Goal: Find specific page/section: Find specific page/section

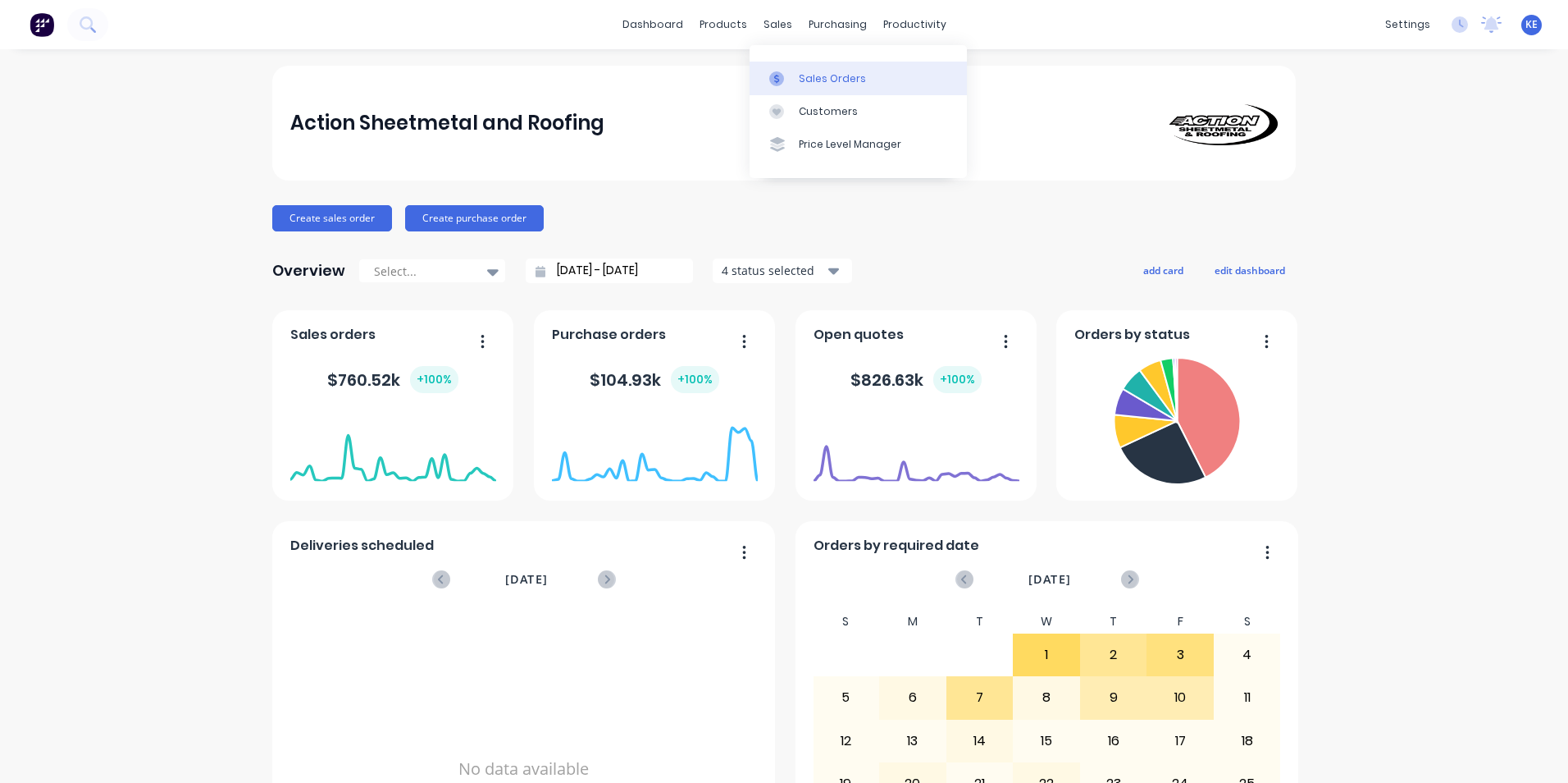
click at [813, 75] on div "Sales Orders" at bounding box center [832, 79] width 67 height 15
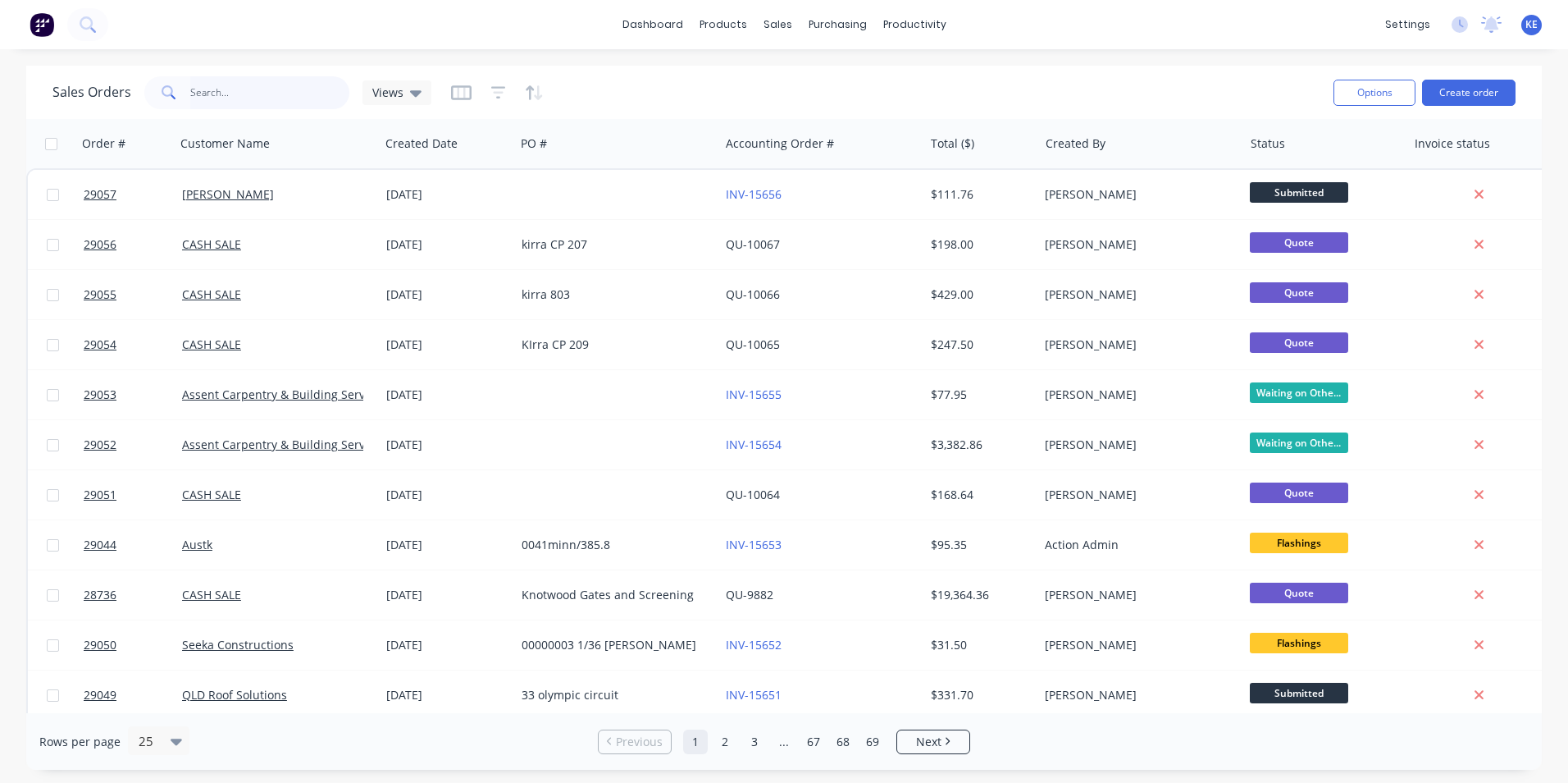
click at [222, 97] on input "text" at bounding box center [270, 92] width 160 height 33
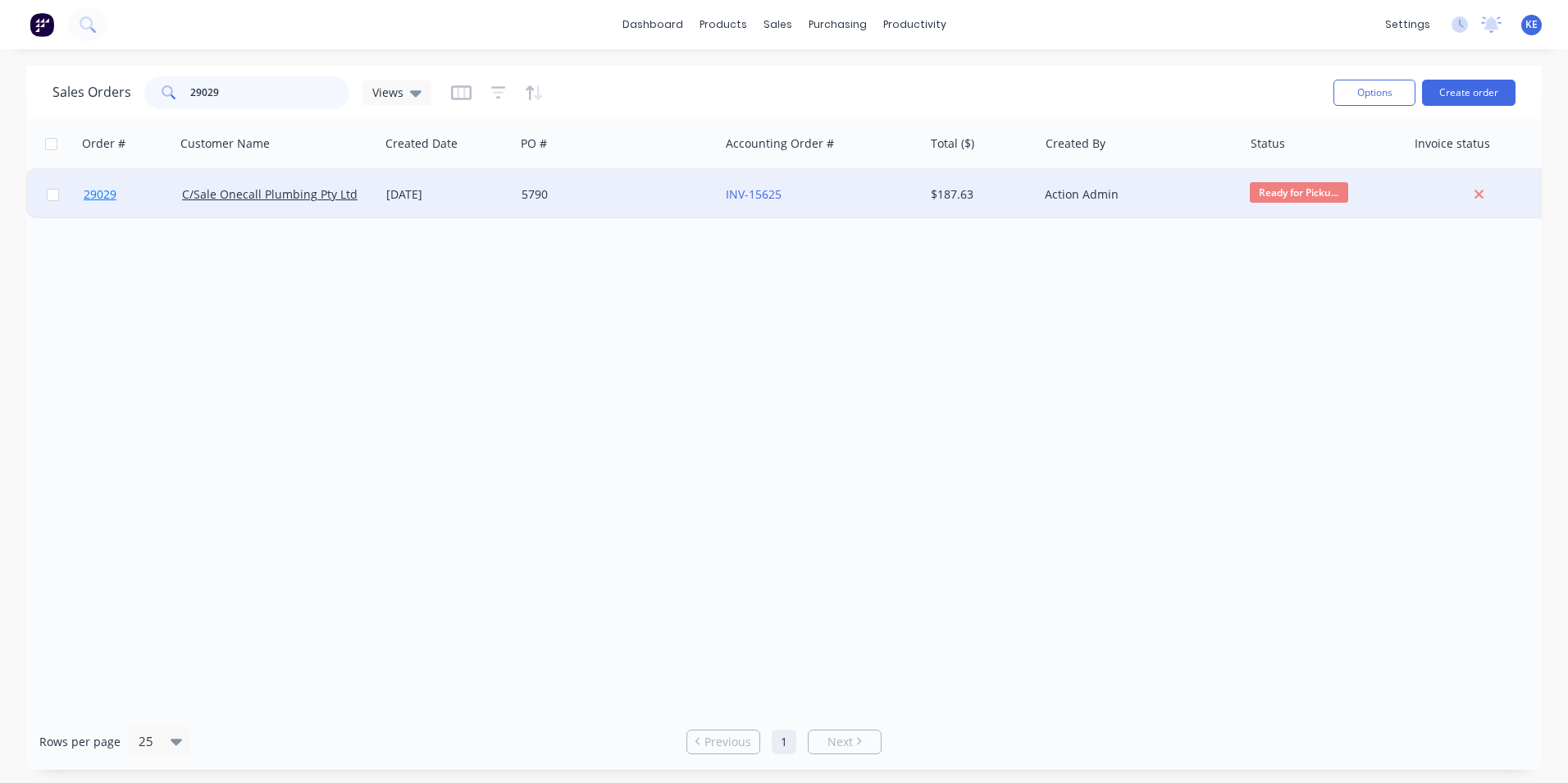
type input "29029"
click at [164, 198] on link "29029" at bounding box center [133, 194] width 98 height 49
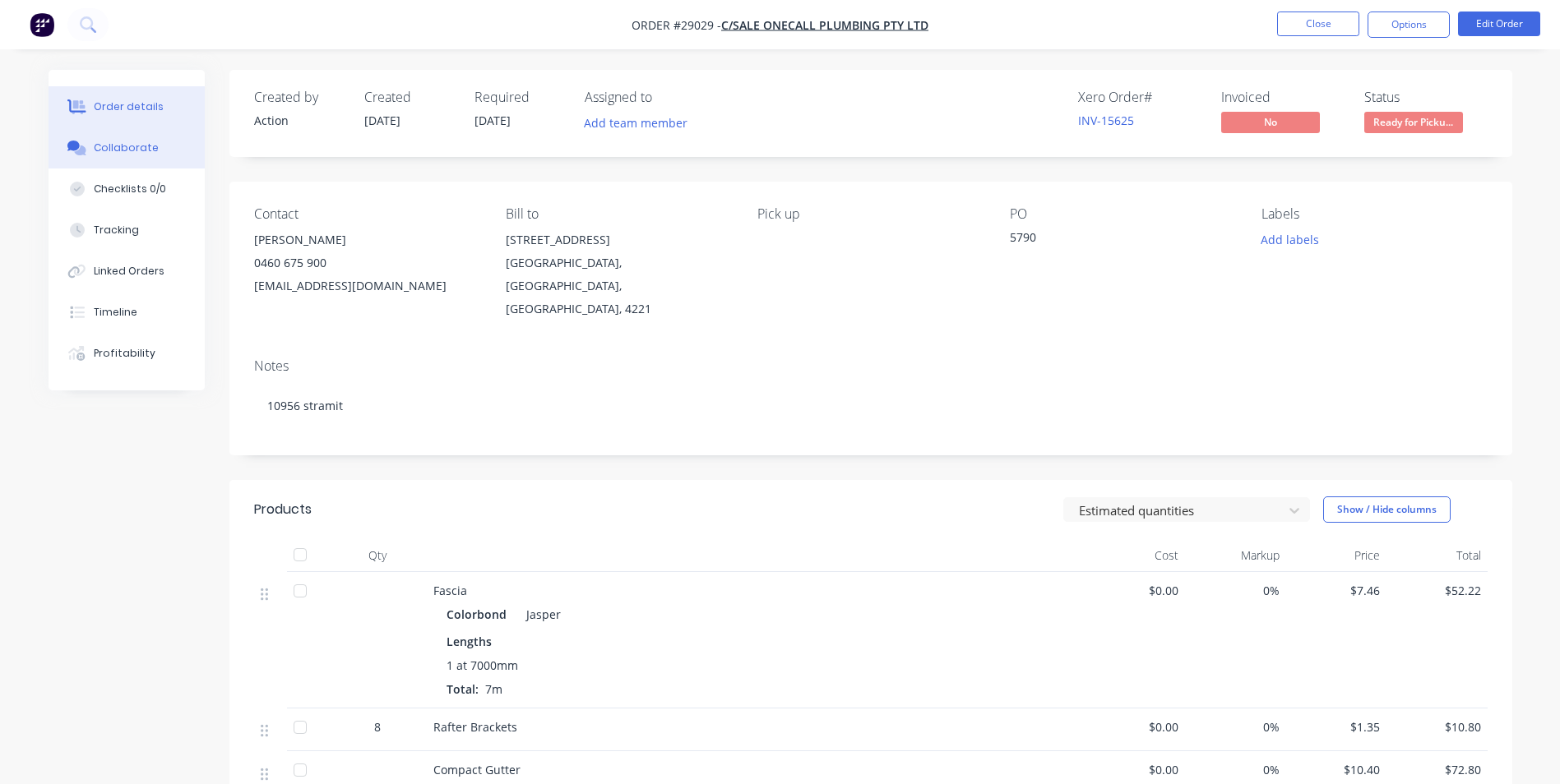
click at [116, 144] on div "Collaborate" at bounding box center [126, 148] width 65 height 15
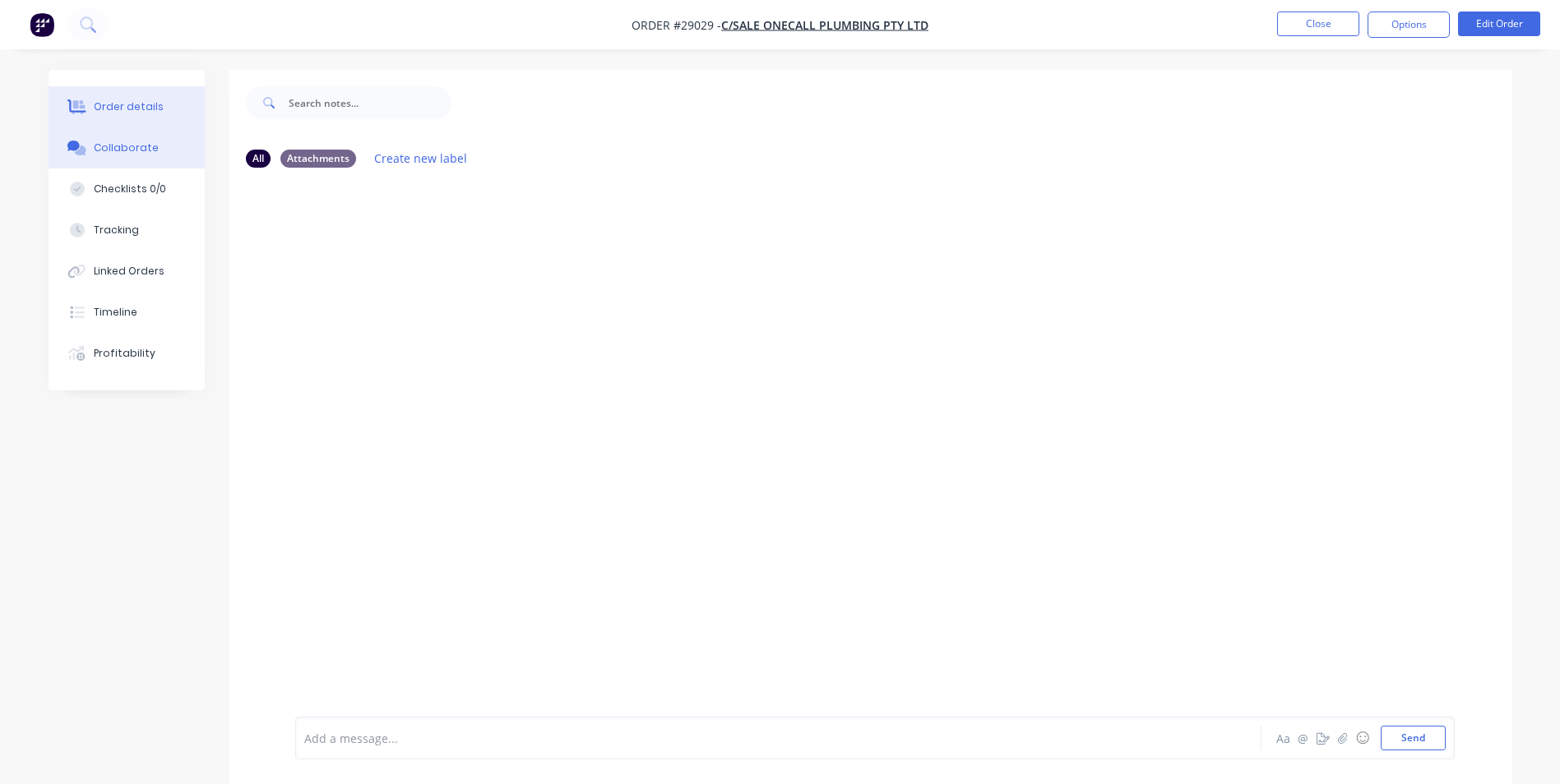
click at [107, 98] on button "Order details" at bounding box center [126, 107] width 156 height 41
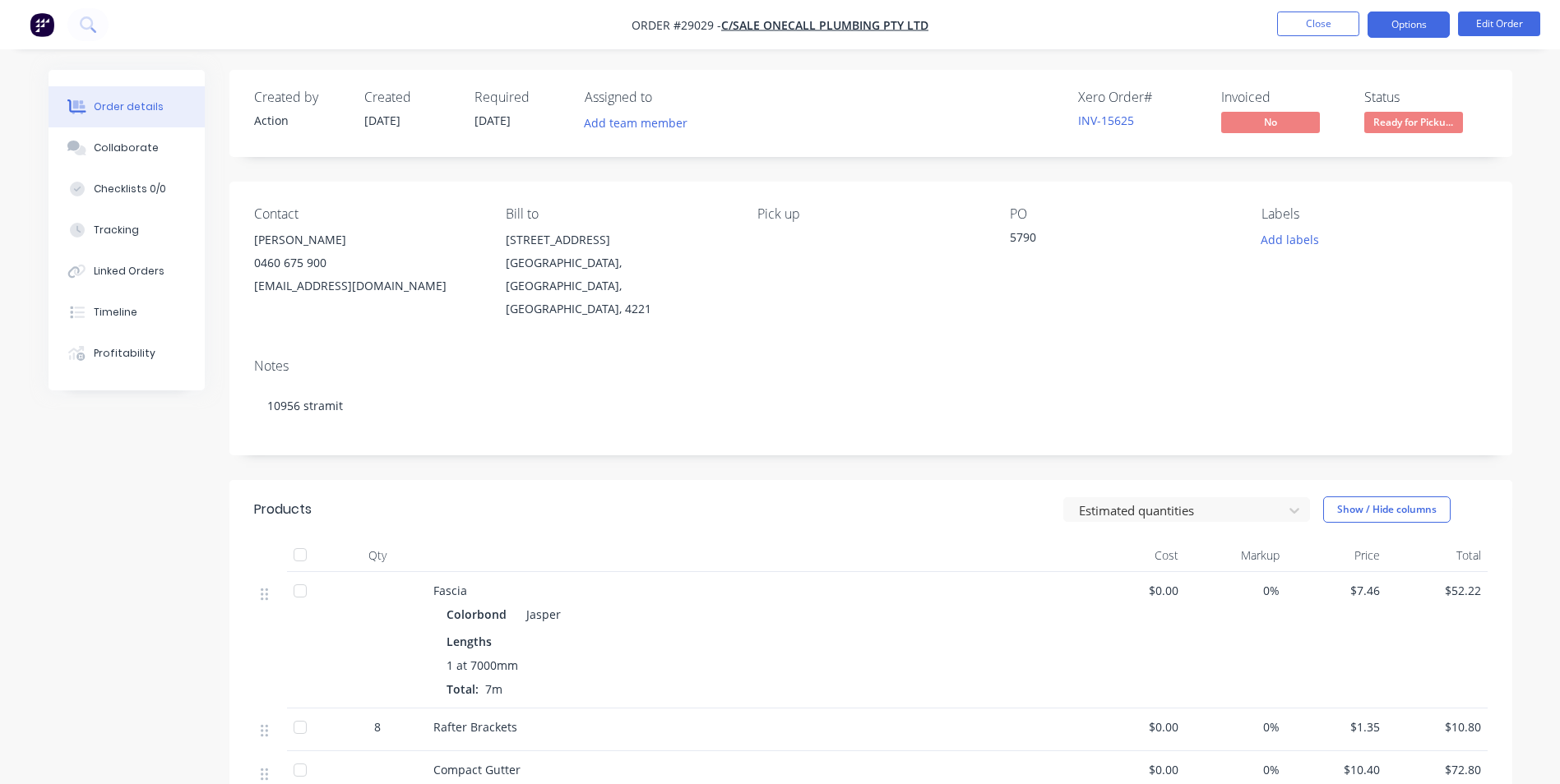
click at [1410, 23] on button "Options" at bounding box center [1409, 24] width 82 height 26
click at [1124, 33] on nav "Order #29029 - C/Sale Onecall Plumbing Pty Ltd Close Options Edit Order" at bounding box center [780, 24] width 1560 height 49
click at [1416, 30] on button "Options" at bounding box center [1409, 24] width 82 height 26
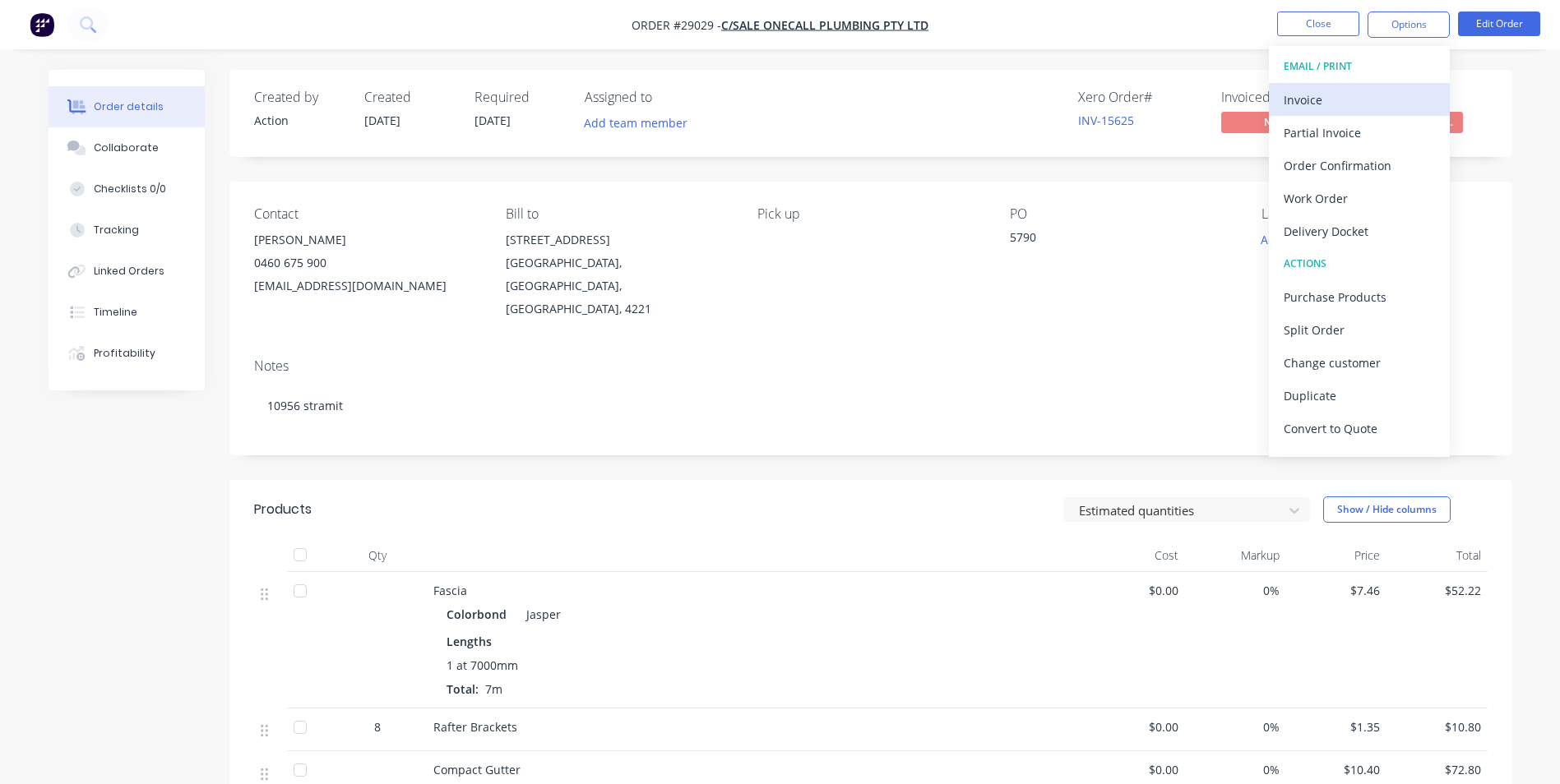
click at [1363, 95] on div "Invoice" at bounding box center [1359, 99] width 151 height 24
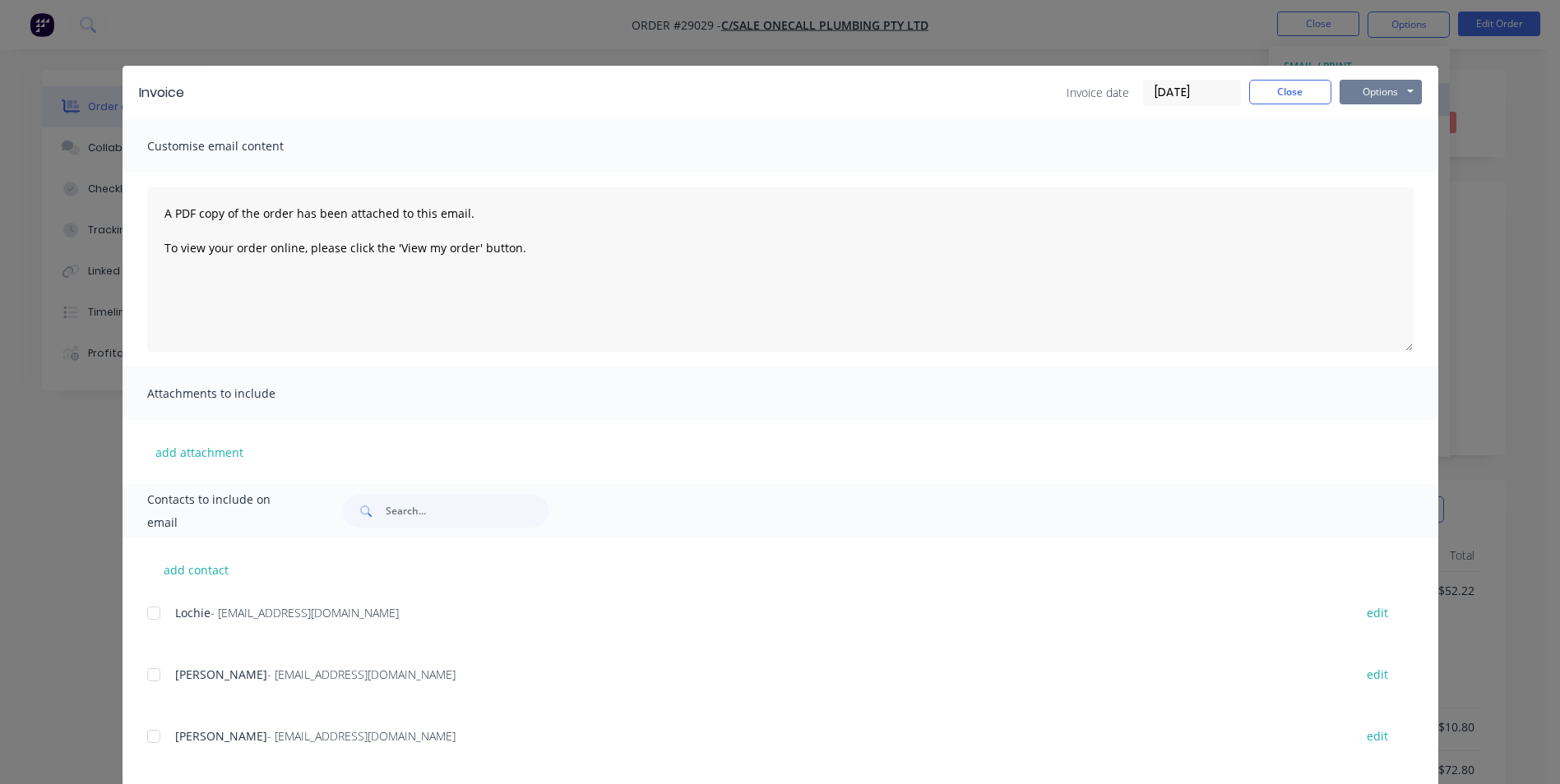
click at [1363, 95] on button "Options" at bounding box center [1381, 92] width 82 height 25
click at [1372, 147] on button "Print" at bounding box center [1393, 149] width 106 height 27
click at [1370, 94] on button "Options" at bounding box center [1381, 92] width 82 height 25
click at [1370, 120] on button "Preview" at bounding box center [1393, 121] width 106 height 27
click at [1283, 96] on button "Close" at bounding box center [1290, 92] width 82 height 25
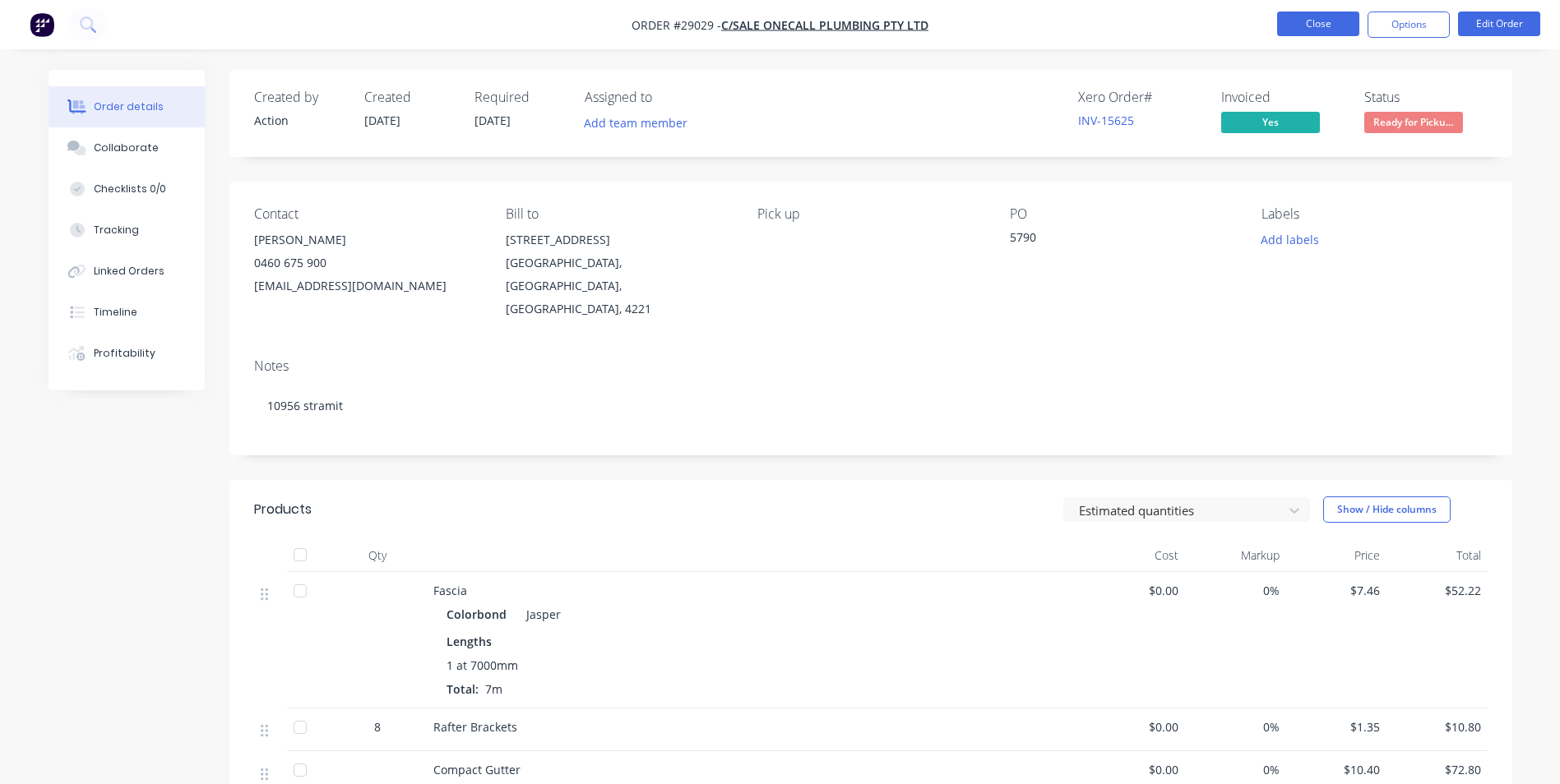
click at [1300, 21] on button "Close" at bounding box center [1318, 24] width 82 height 25
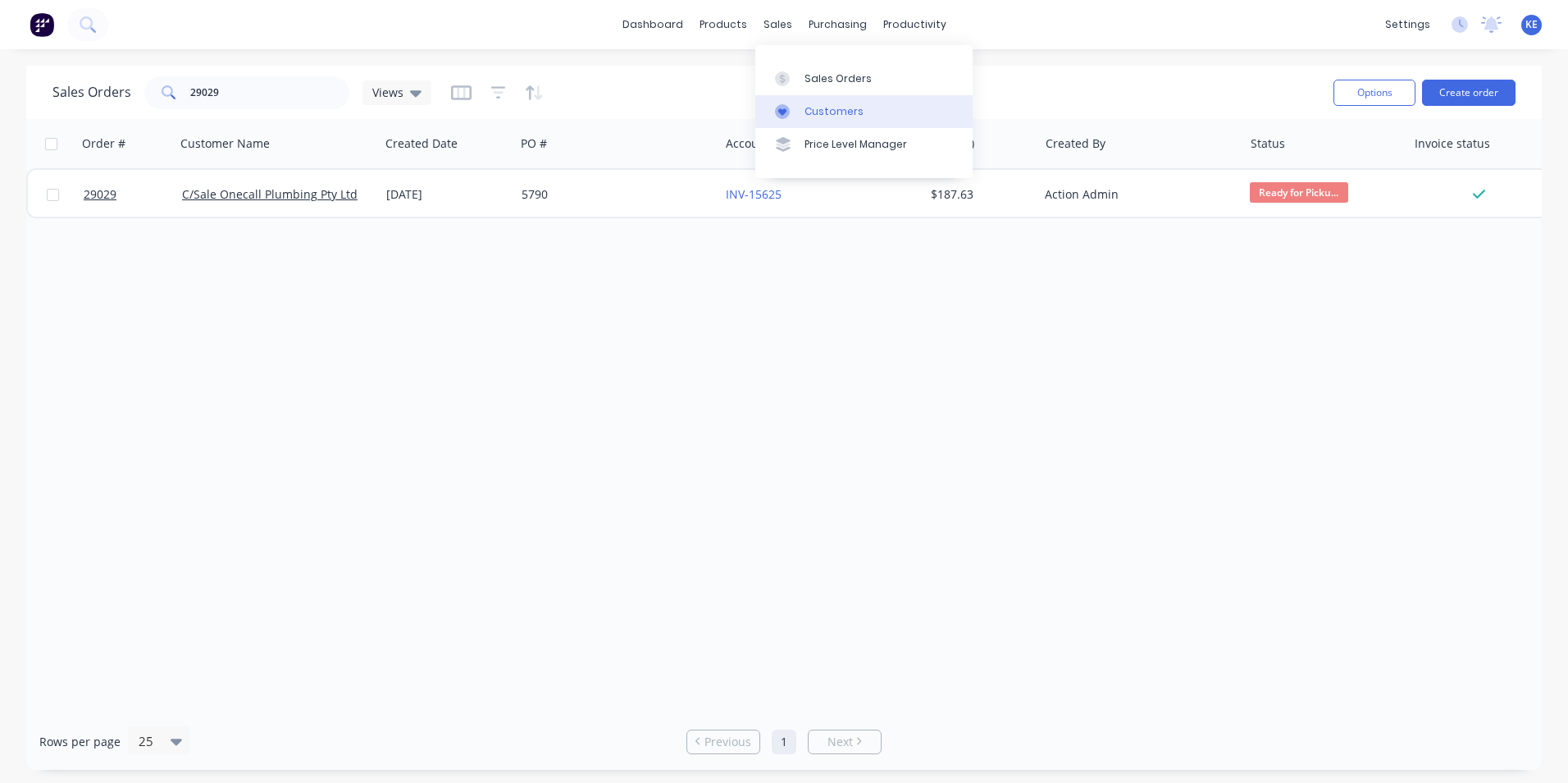
click at [855, 114] on div "Customers" at bounding box center [834, 112] width 59 height 15
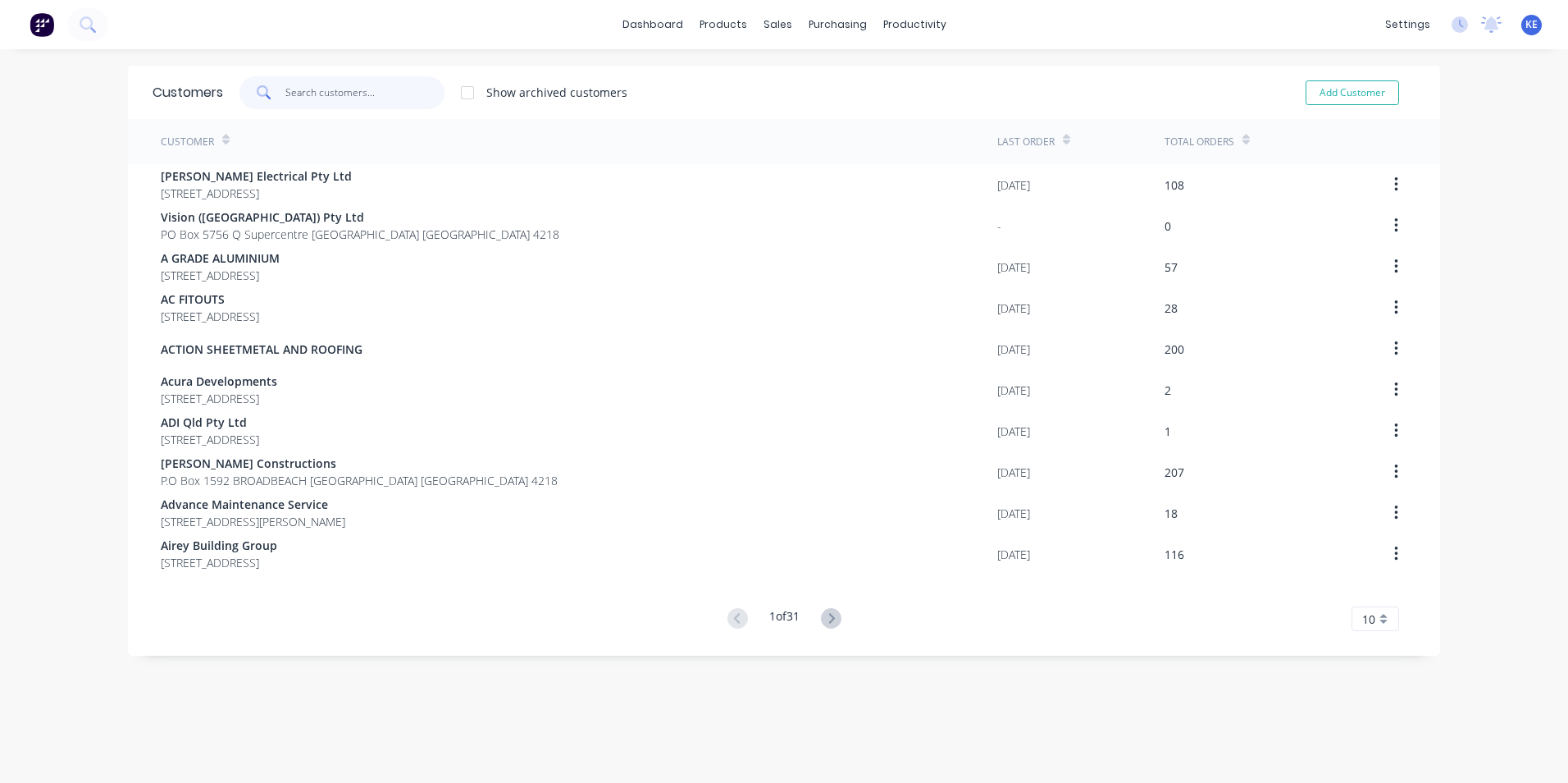
click at [344, 92] on input "text" at bounding box center [365, 92] width 160 height 33
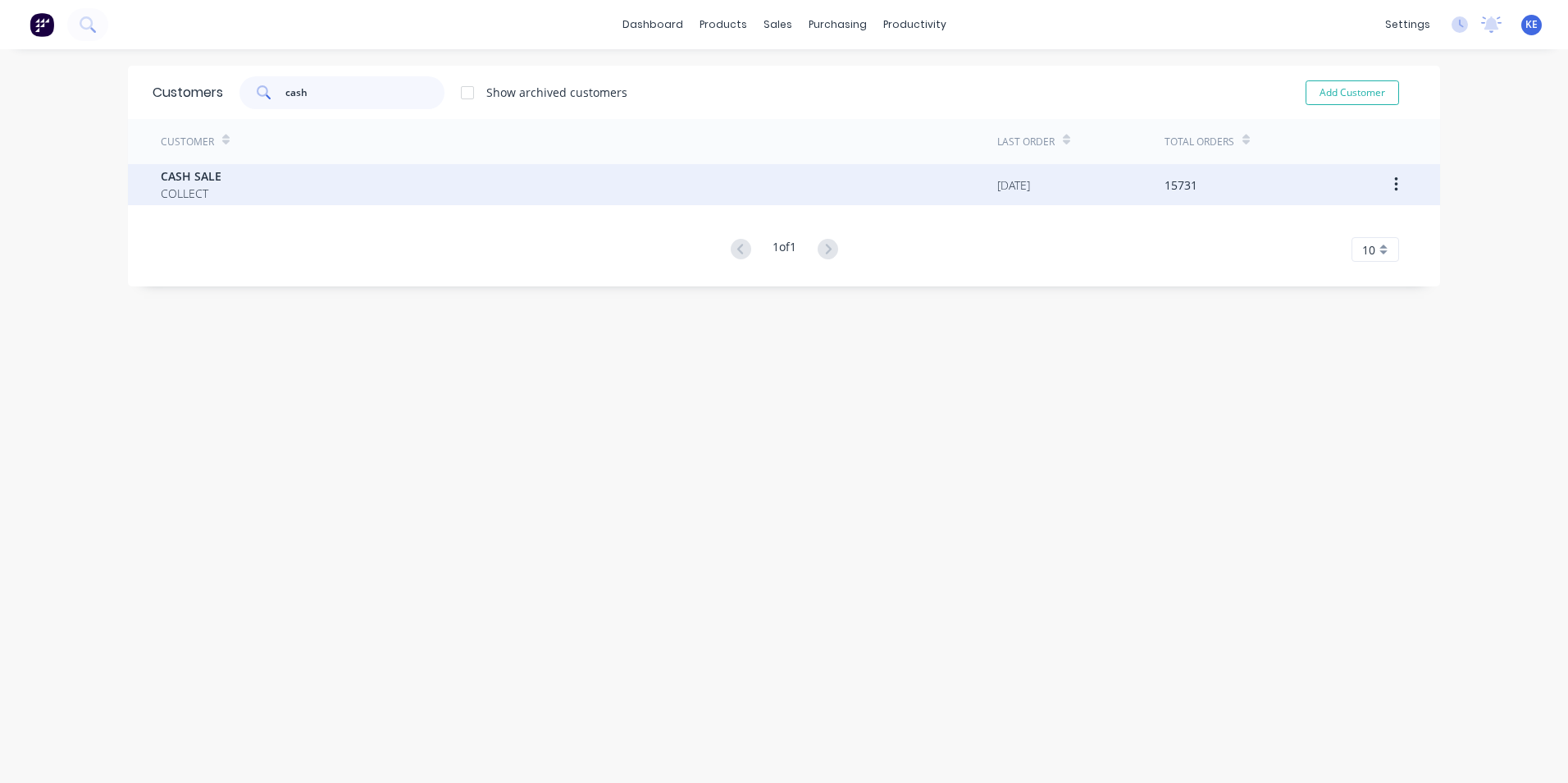
type input "cash"
click at [295, 186] on div "CASH SALE COLLECT" at bounding box center [579, 185] width 836 height 41
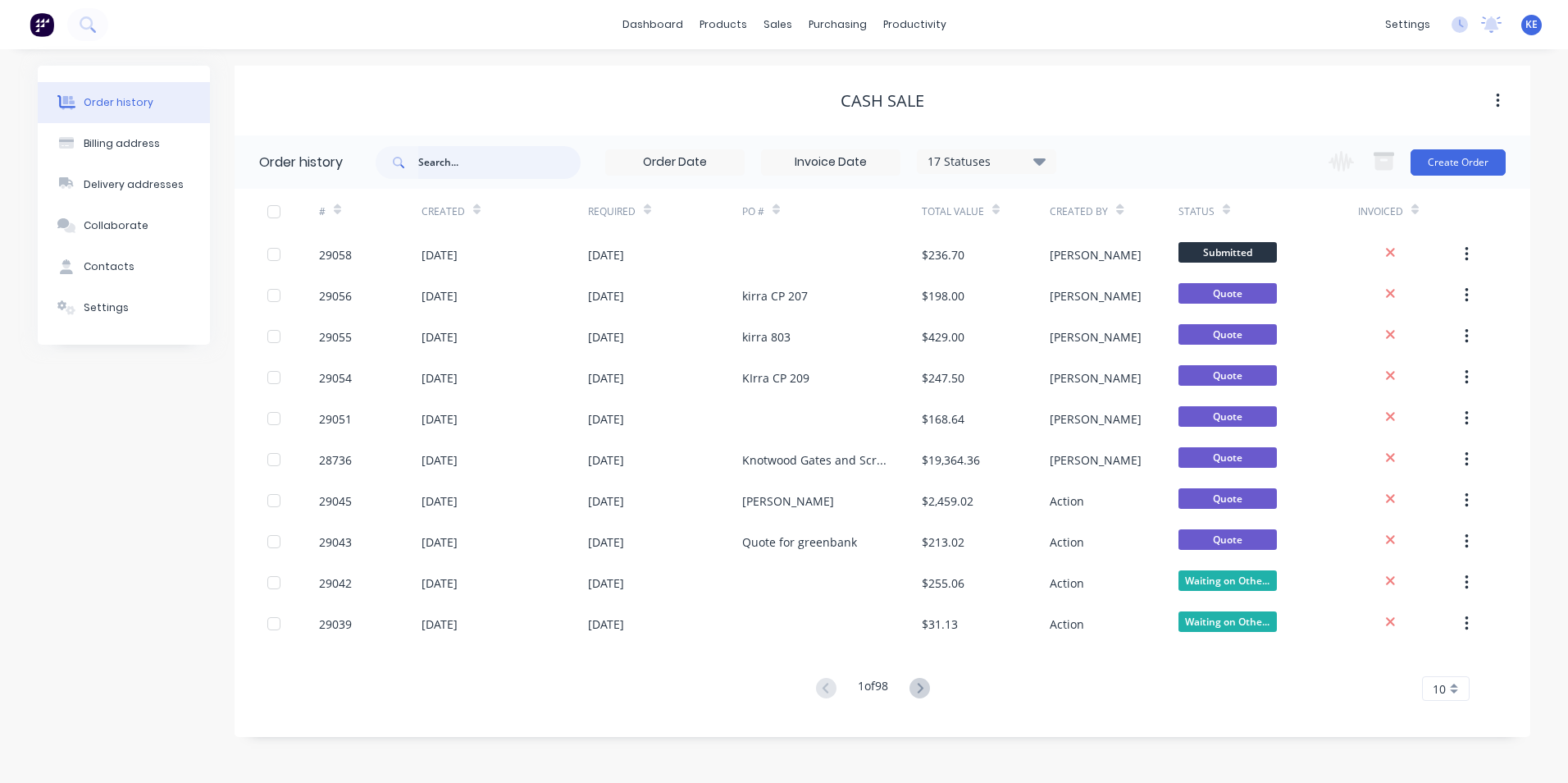
click at [468, 160] on input "text" at bounding box center [499, 162] width 163 height 33
click at [456, 167] on input "text" at bounding box center [499, 162] width 163 height 33
type input "29034"
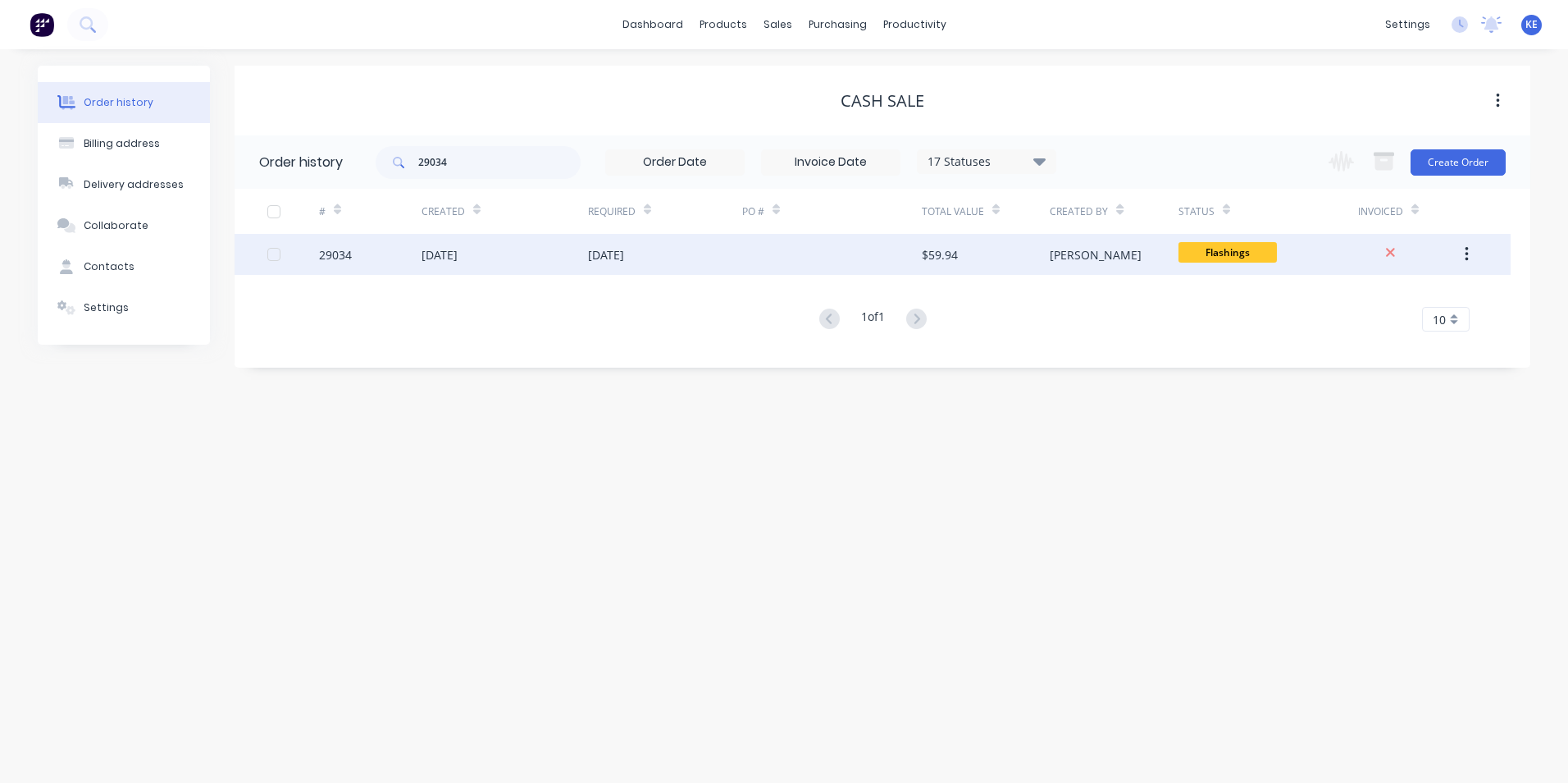
click at [374, 256] on div "29034" at bounding box center [370, 255] width 103 height 41
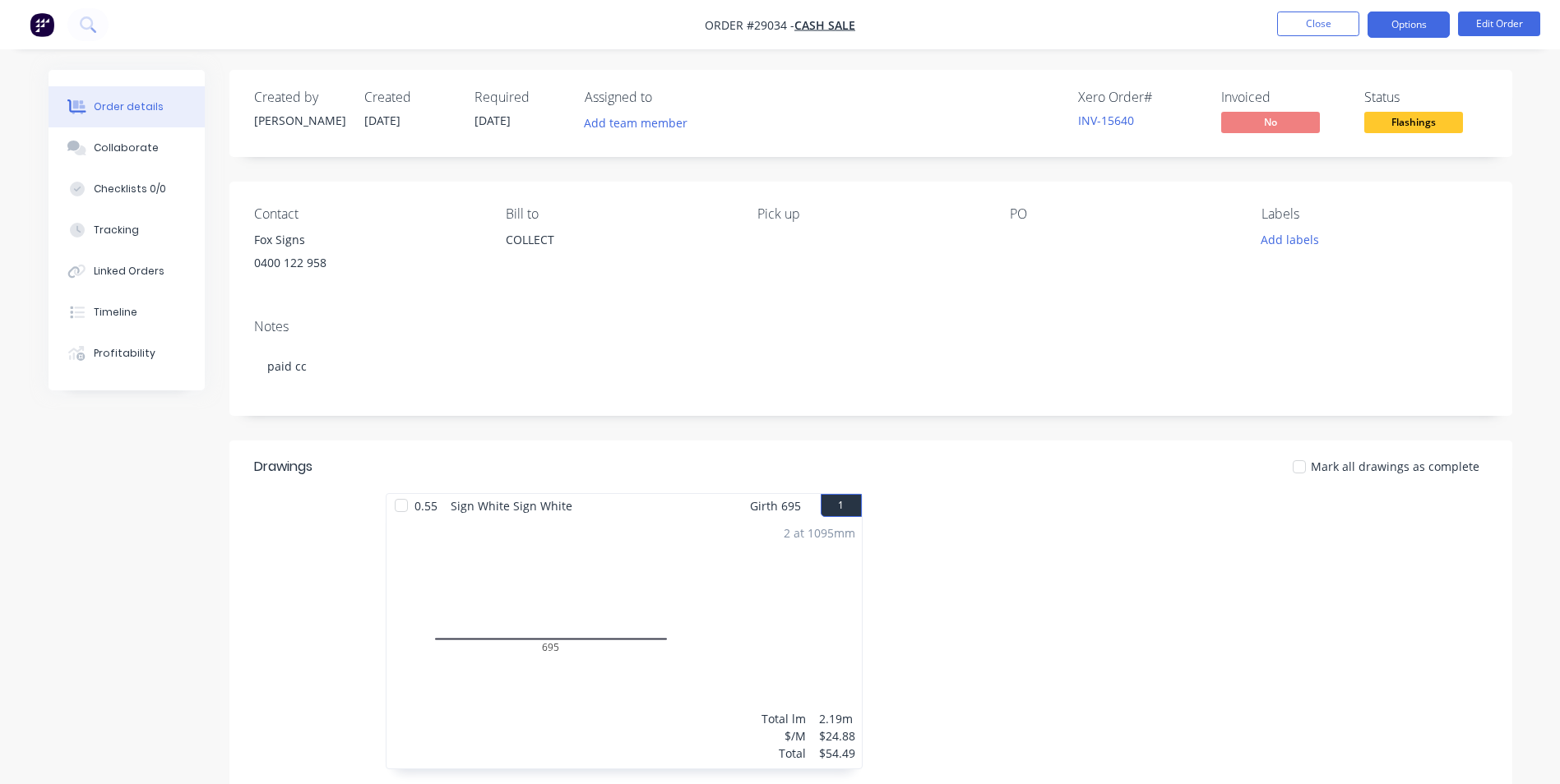
click at [1411, 25] on button "Options" at bounding box center [1409, 24] width 82 height 26
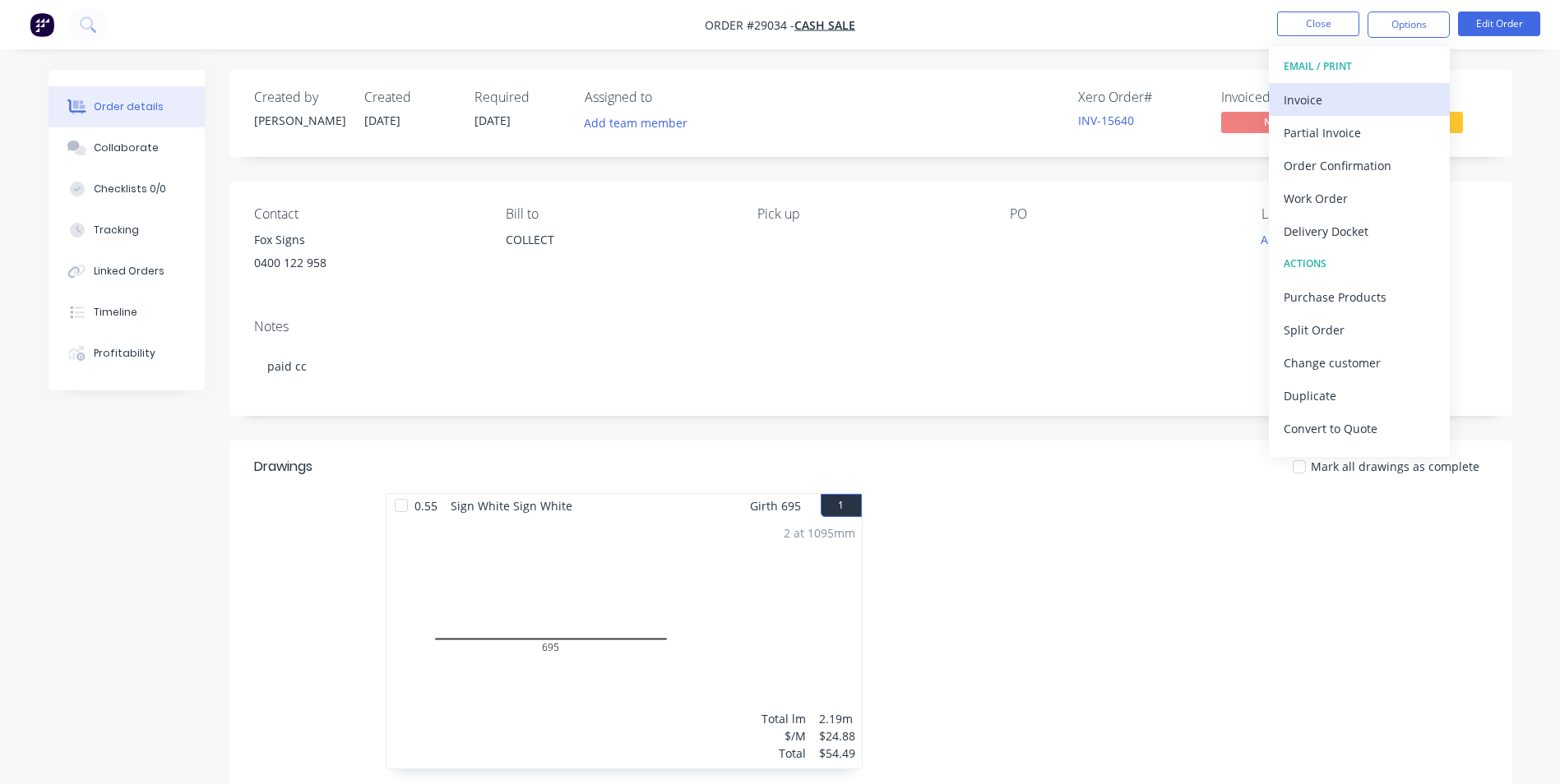
click at [1344, 100] on div "Invoice" at bounding box center [1359, 99] width 151 height 24
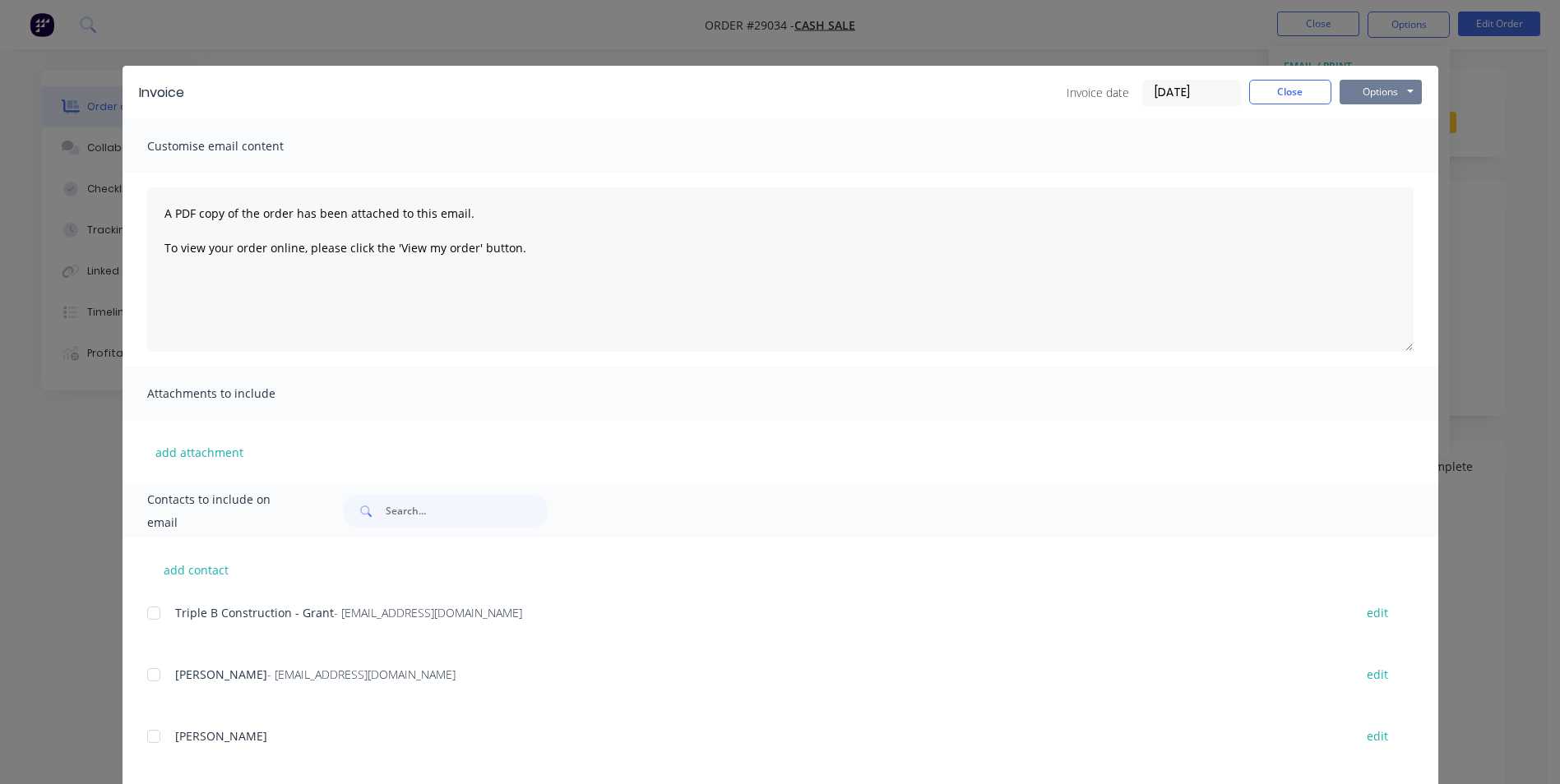
click at [1376, 93] on button "Options" at bounding box center [1381, 92] width 82 height 25
click at [1376, 141] on button "Print" at bounding box center [1393, 149] width 106 height 27
click at [1279, 83] on button "Close" at bounding box center [1290, 92] width 82 height 25
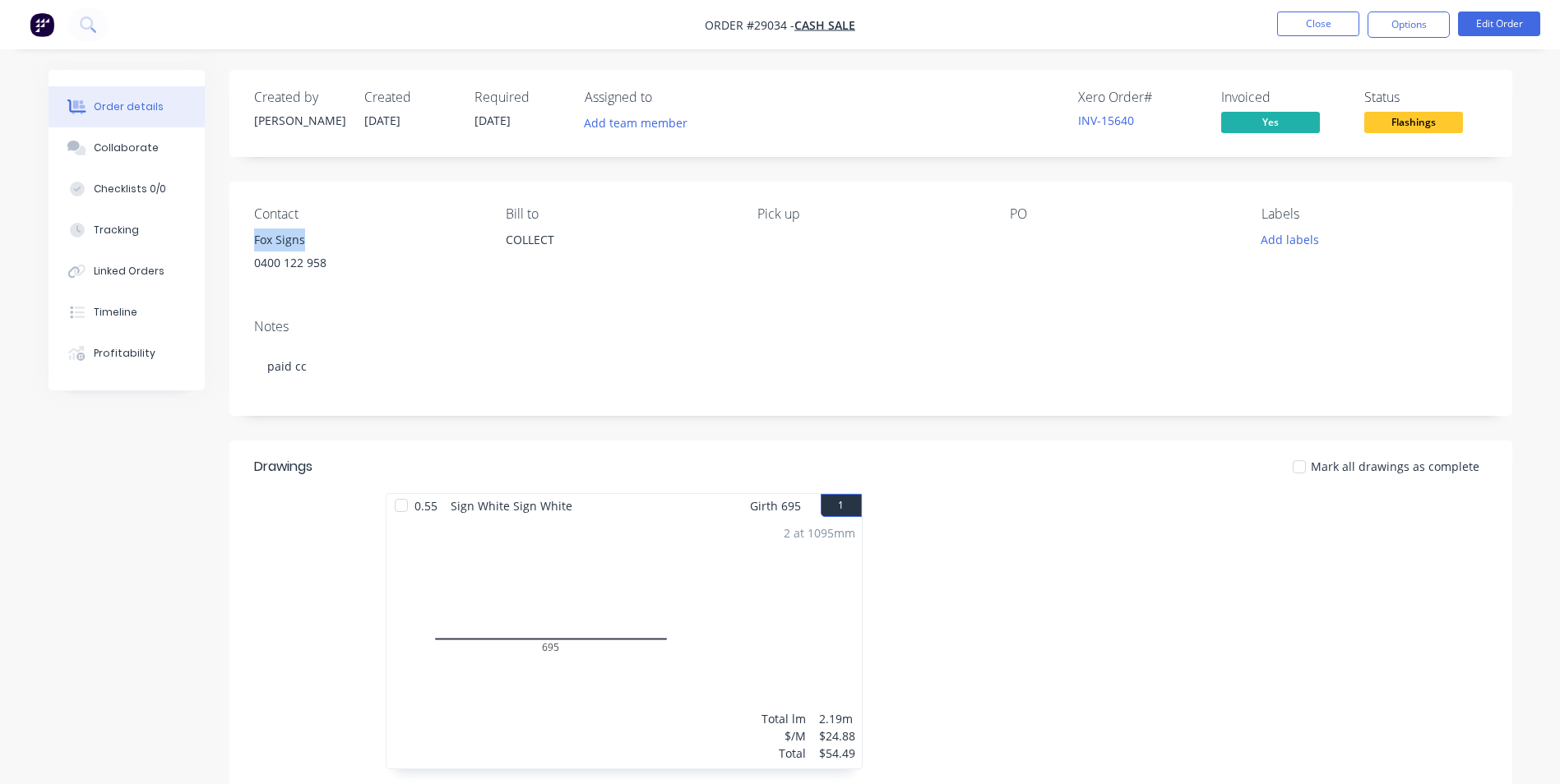
drag, startPoint x: 255, startPoint y: 241, endPoint x: 339, endPoint y: 250, distance: 84.5
click at [339, 250] on div "Fox Signs" at bounding box center [367, 240] width 226 height 23
copy div "Fox Signs"
click at [1308, 22] on button "Close" at bounding box center [1318, 24] width 82 height 25
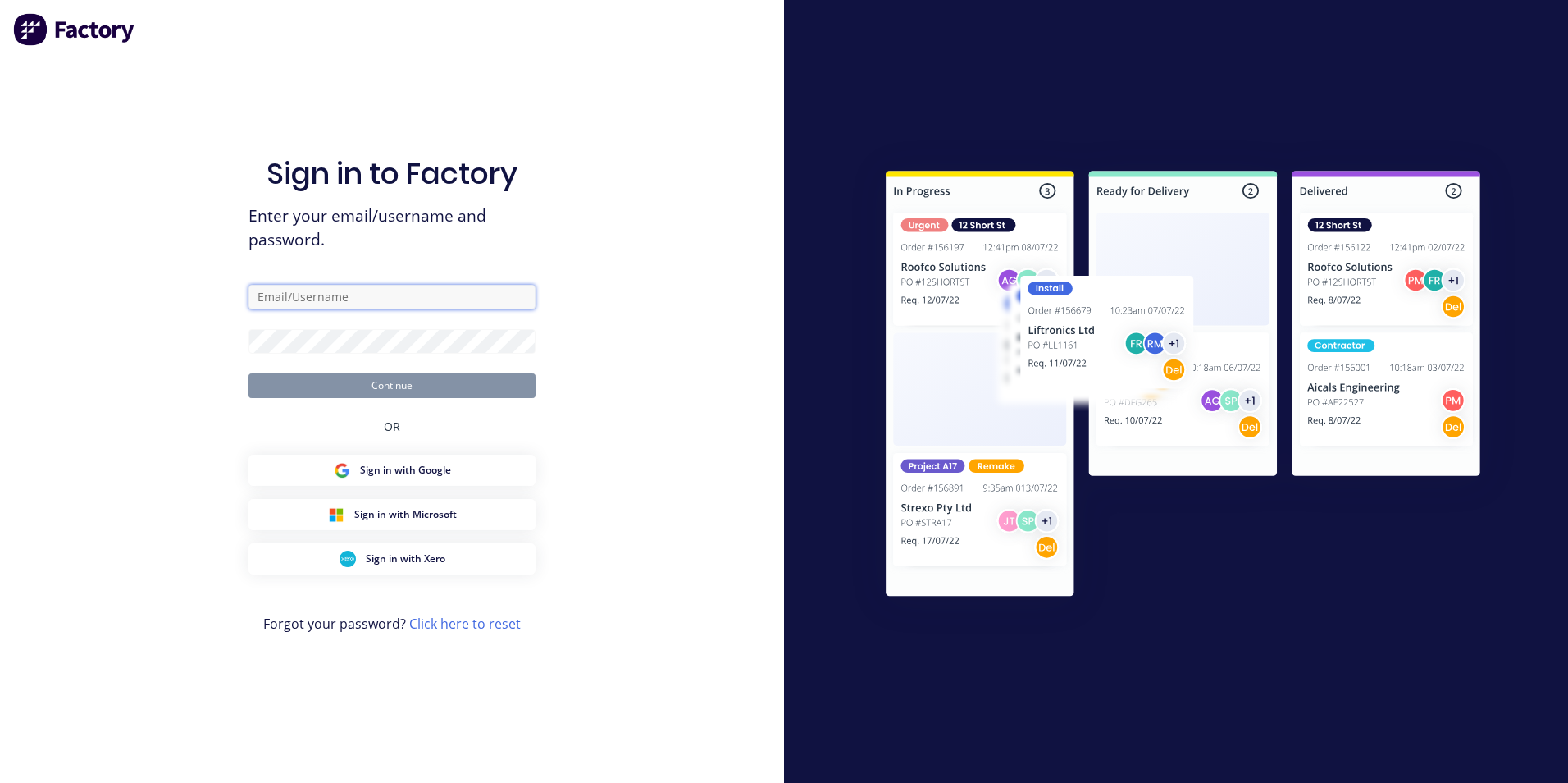
type input "[PERSON_NAME][EMAIL_ADDRESS][PERSON_NAME][DOMAIN_NAME]"
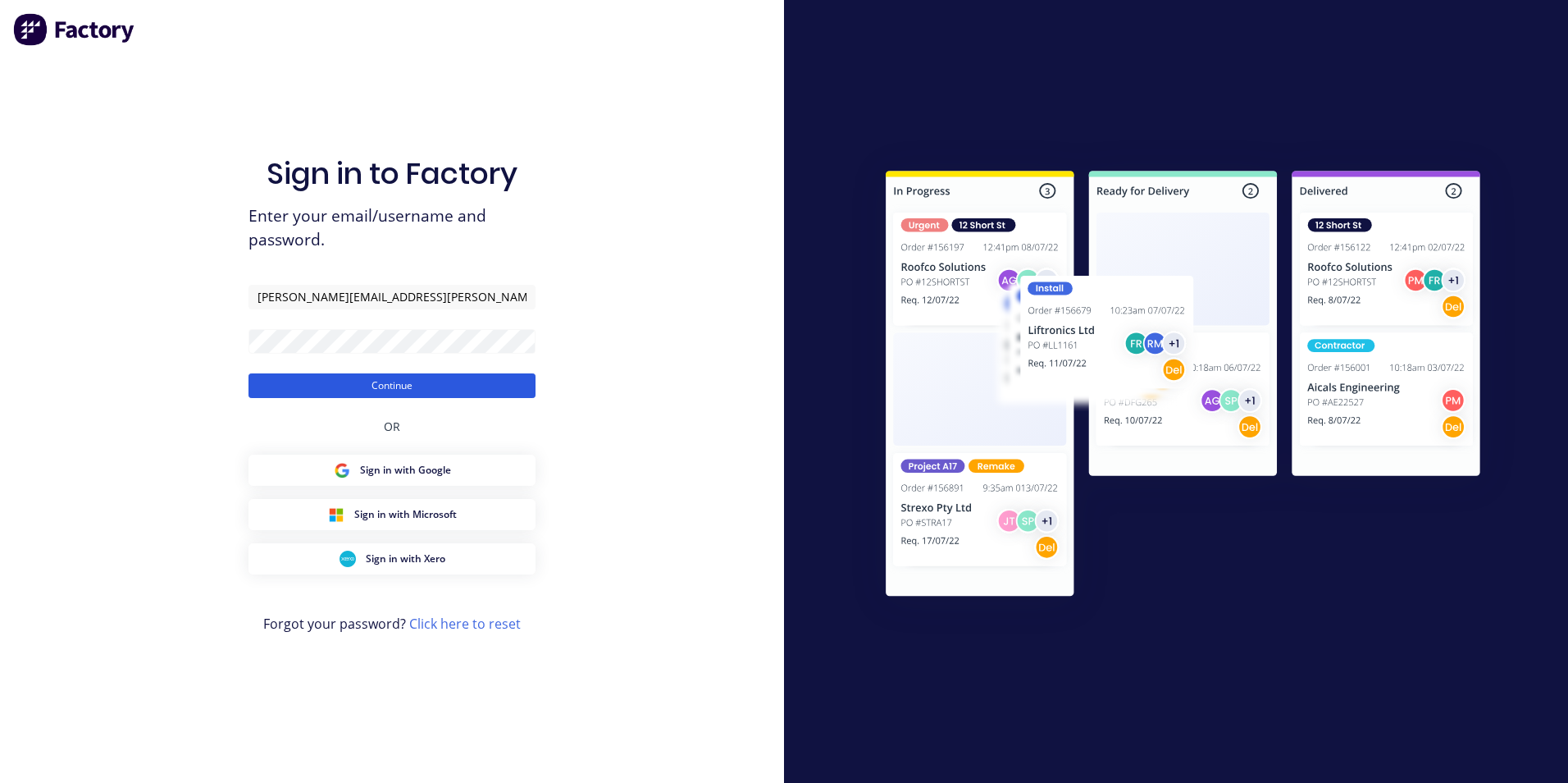
click at [374, 385] on button "Continue" at bounding box center [391, 386] width 287 height 25
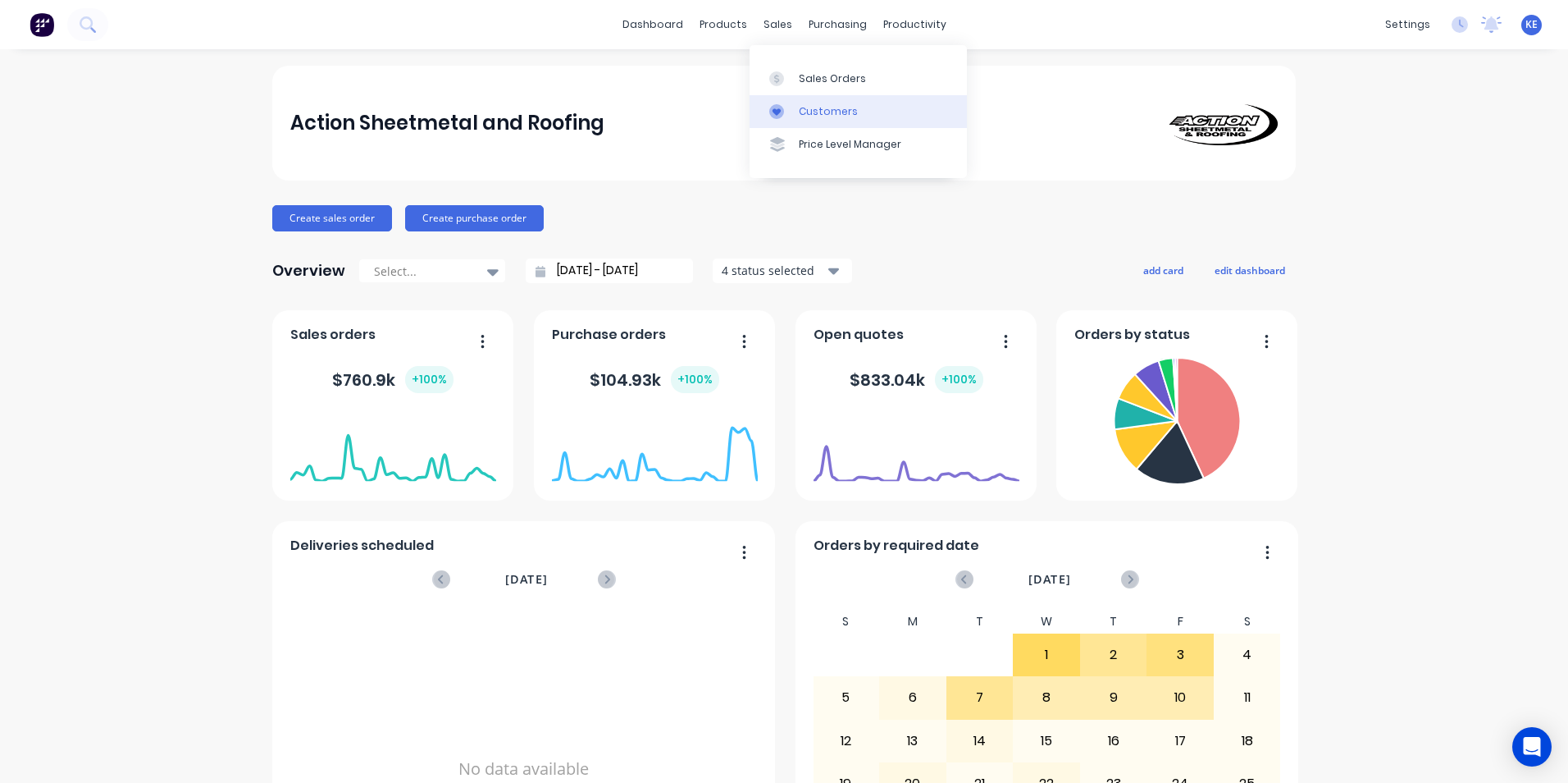
click at [842, 96] on link "Customers" at bounding box center [858, 111] width 217 height 33
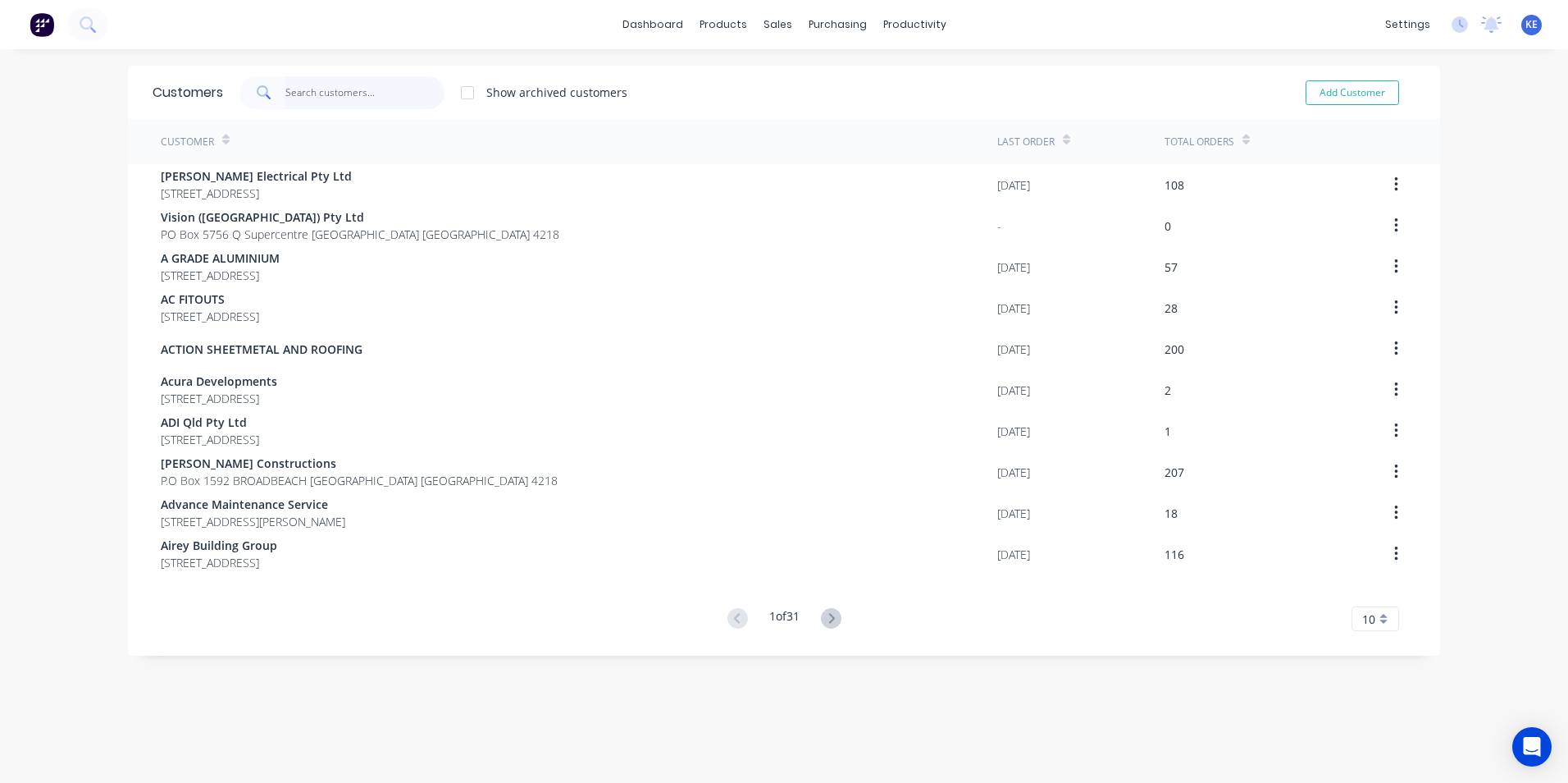
click at [302, 92] on input "text" at bounding box center [365, 92] width 160 height 33
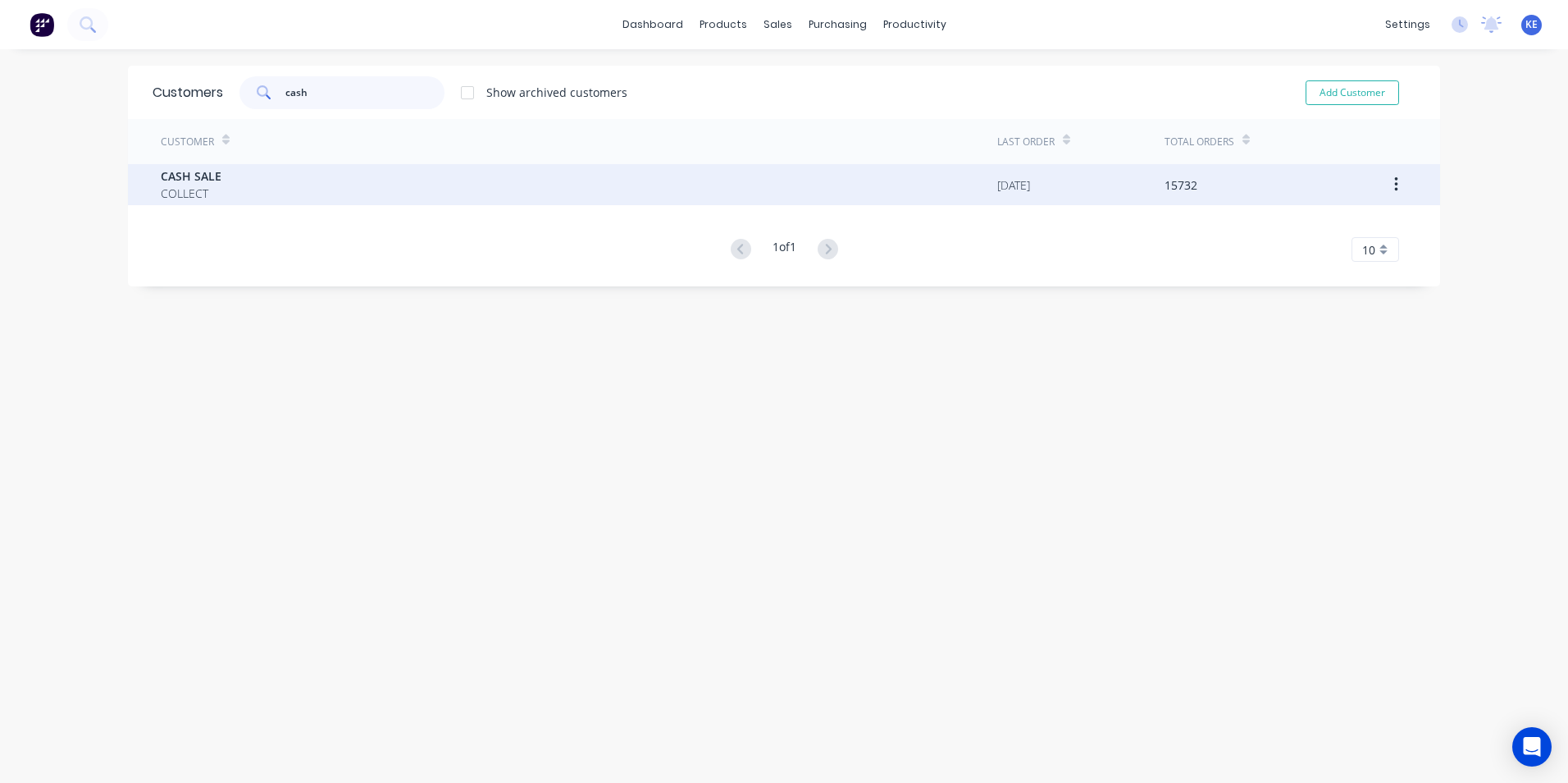
type input "cash"
click at [296, 185] on div "CASH SALE COLLECT" at bounding box center [579, 185] width 836 height 41
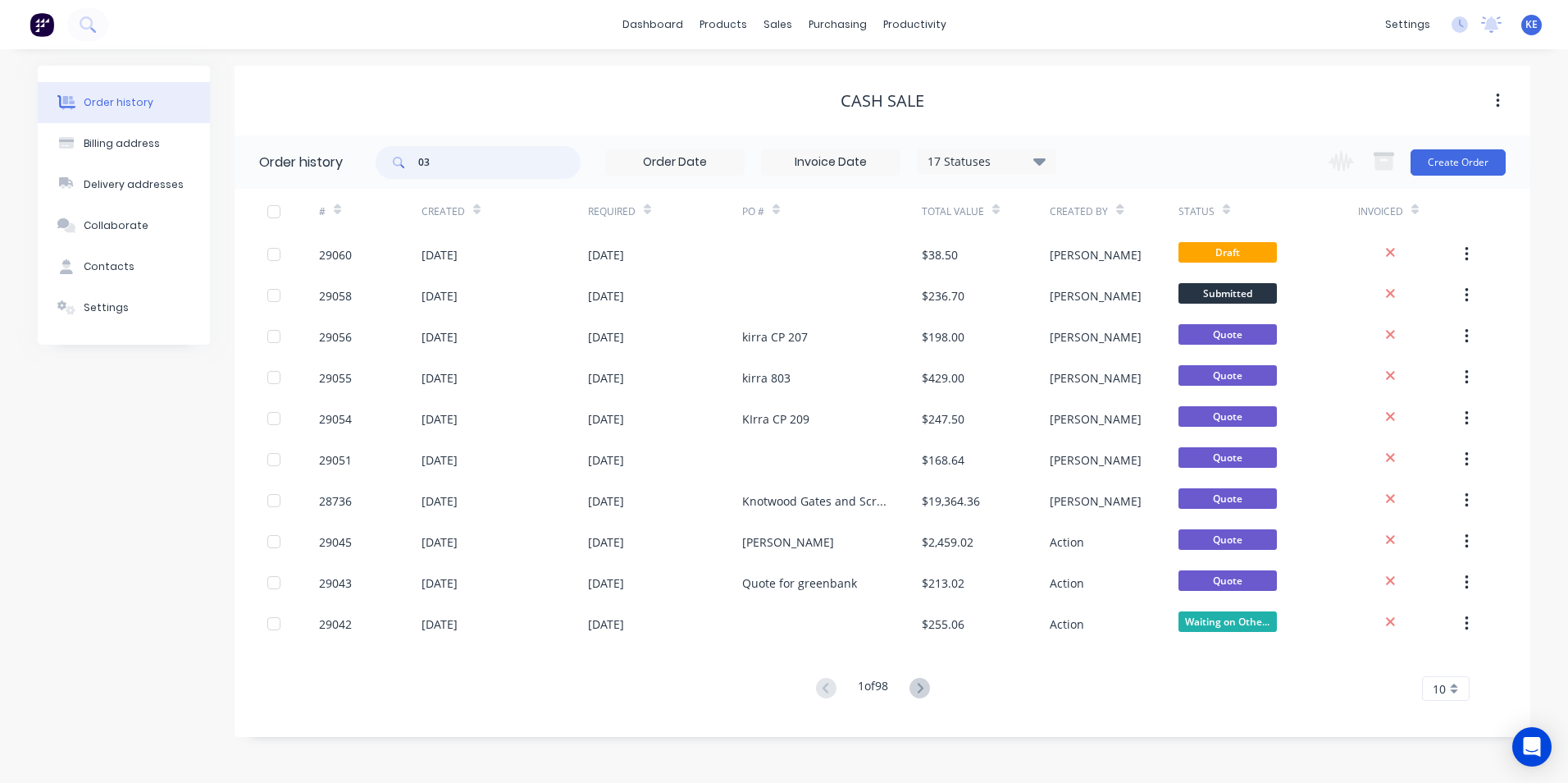
type input "0"
click at [479, 152] on input "text" at bounding box center [499, 162] width 163 height 33
type input "29039"
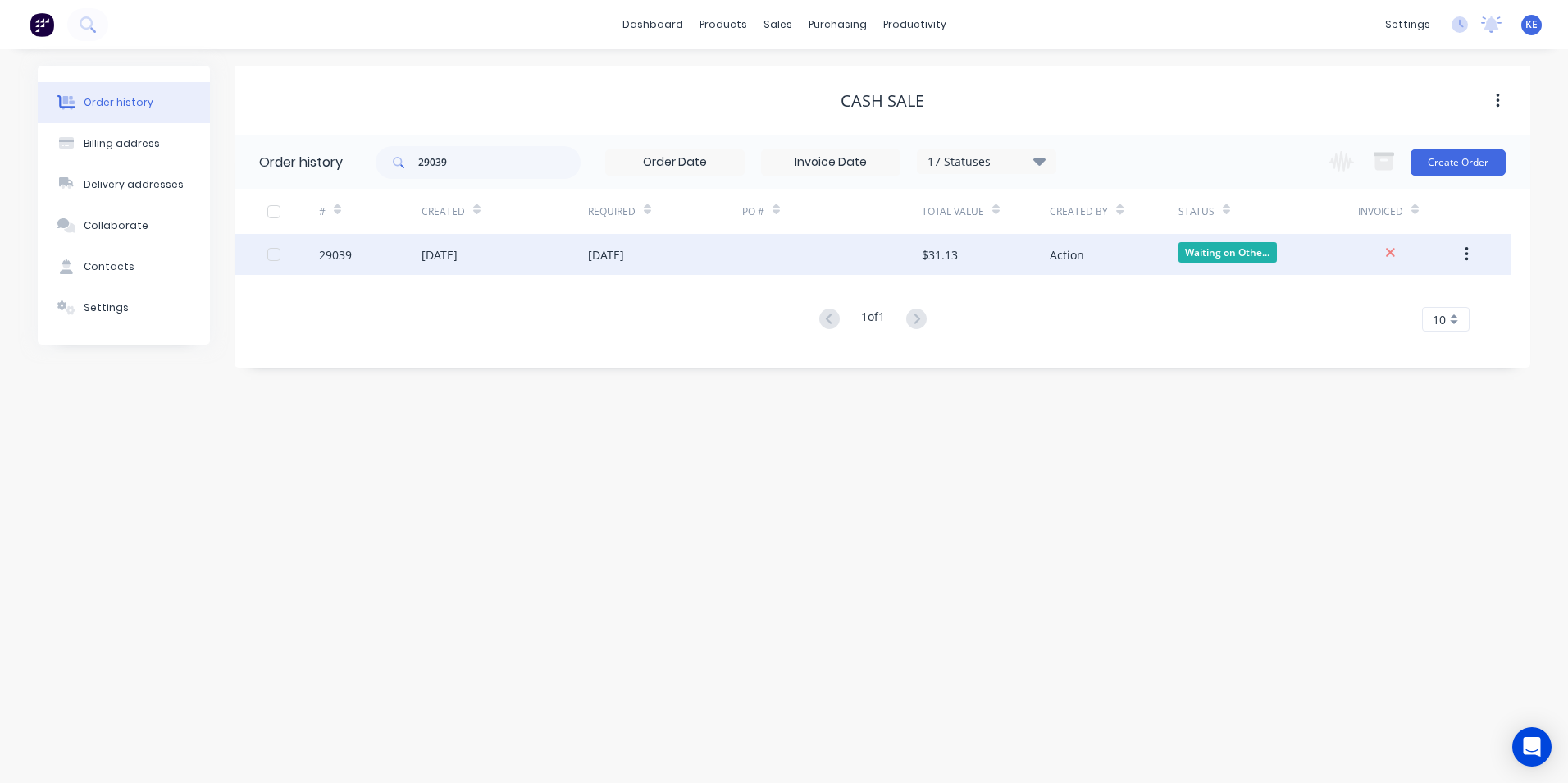
click at [377, 269] on div "29039" at bounding box center [370, 255] width 103 height 41
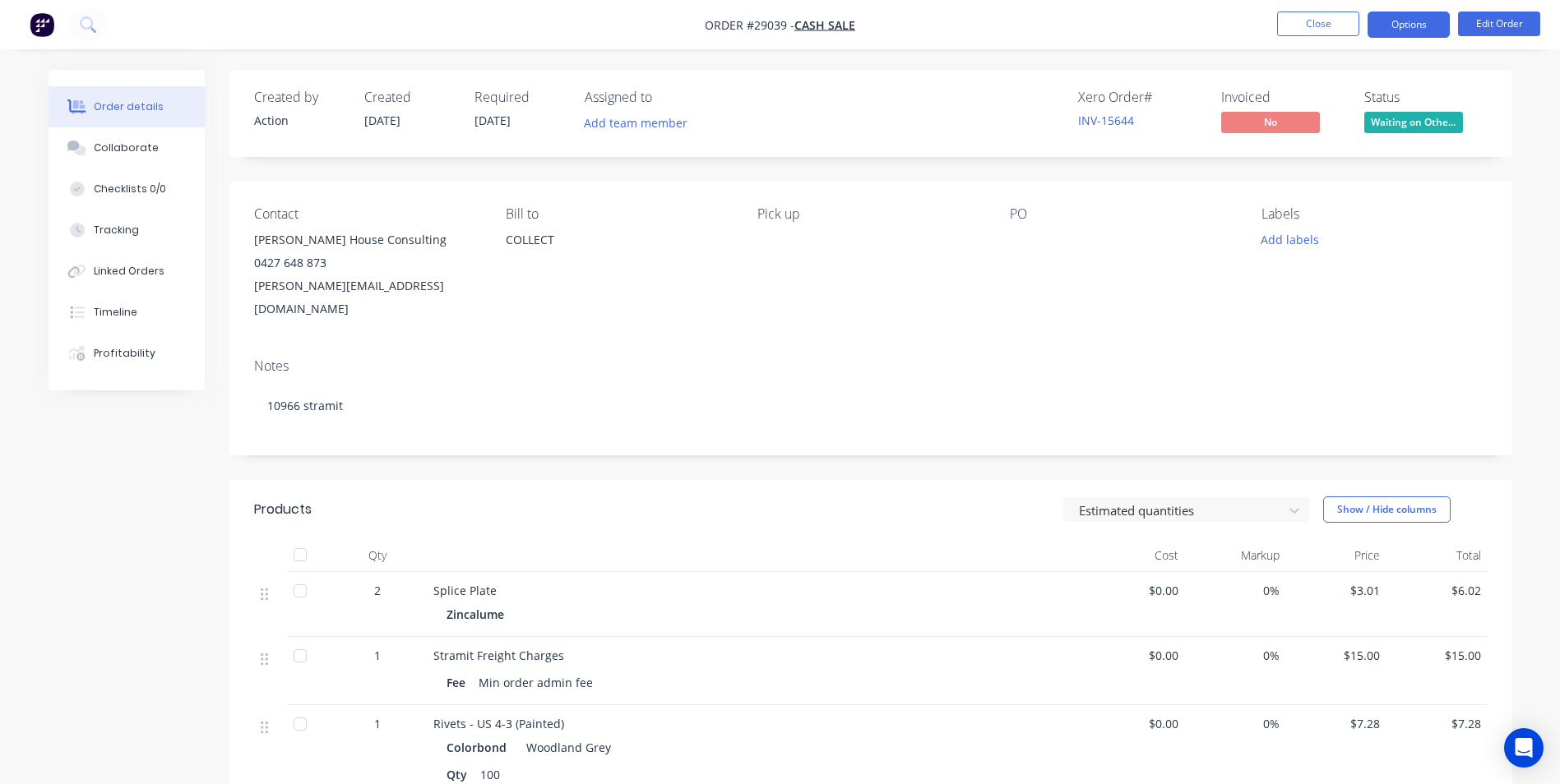
click at [1407, 30] on button "Options" at bounding box center [1409, 24] width 82 height 26
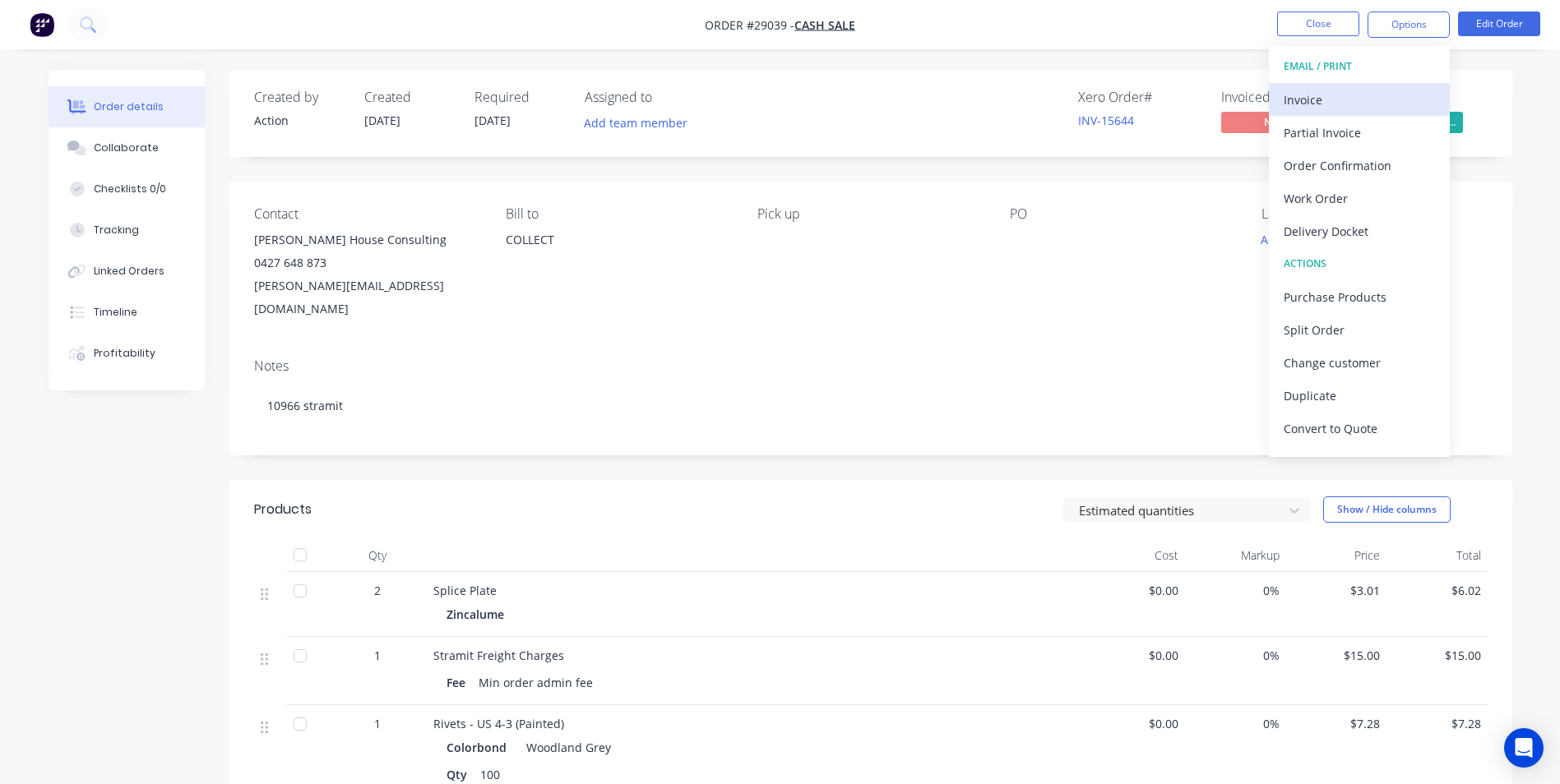
click at [1316, 93] on div "Invoice" at bounding box center [1359, 99] width 151 height 24
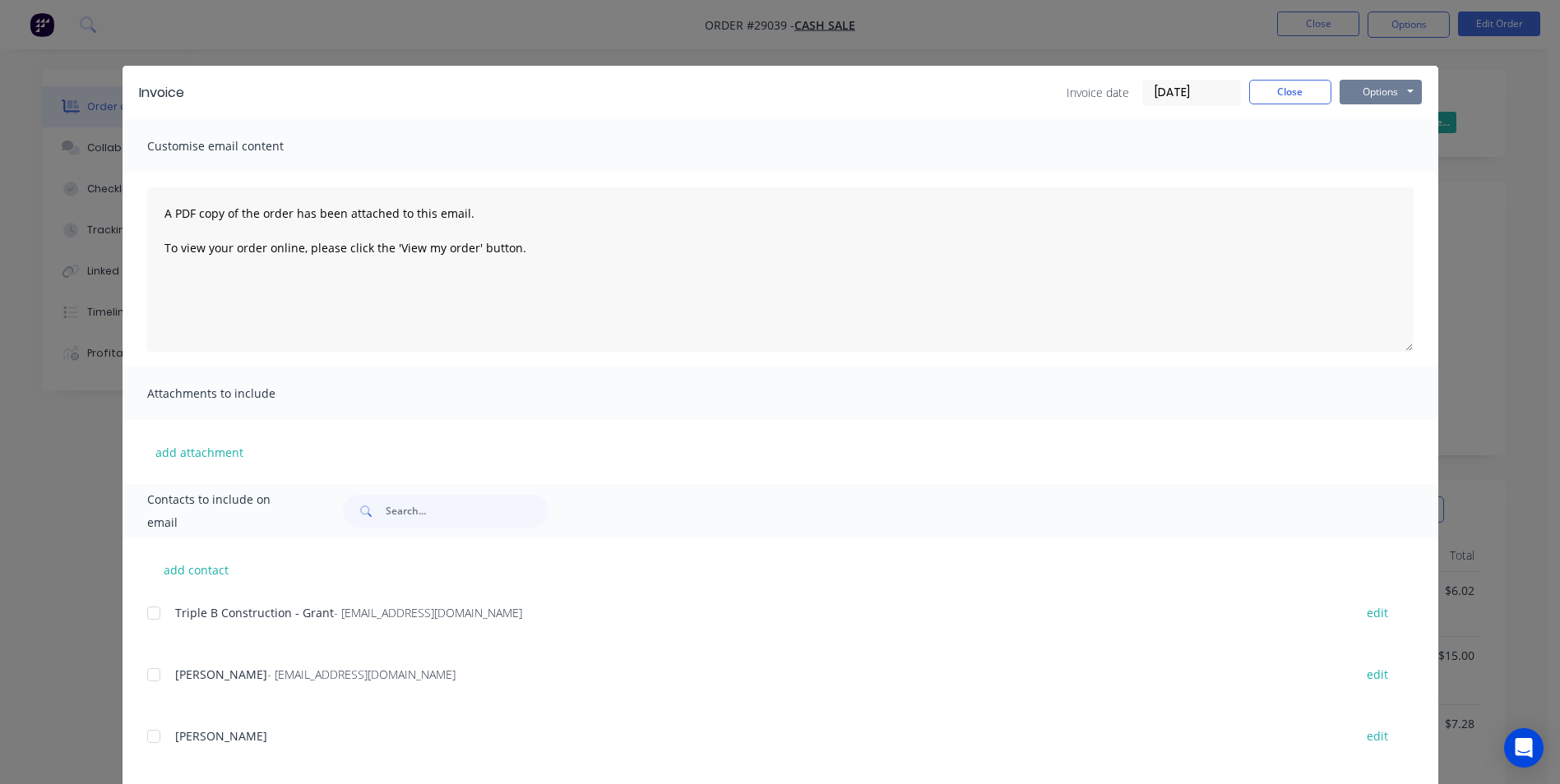
click at [1367, 89] on button "Options" at bounding box center [1381, 92] width 82 height 25
click at [1369, 158] on button "Print" at bounding box center [1393, 149] width 106 height 27
click at [1280, 96] on button "Close" at bounding box center [1290, 92] width 82 height 25
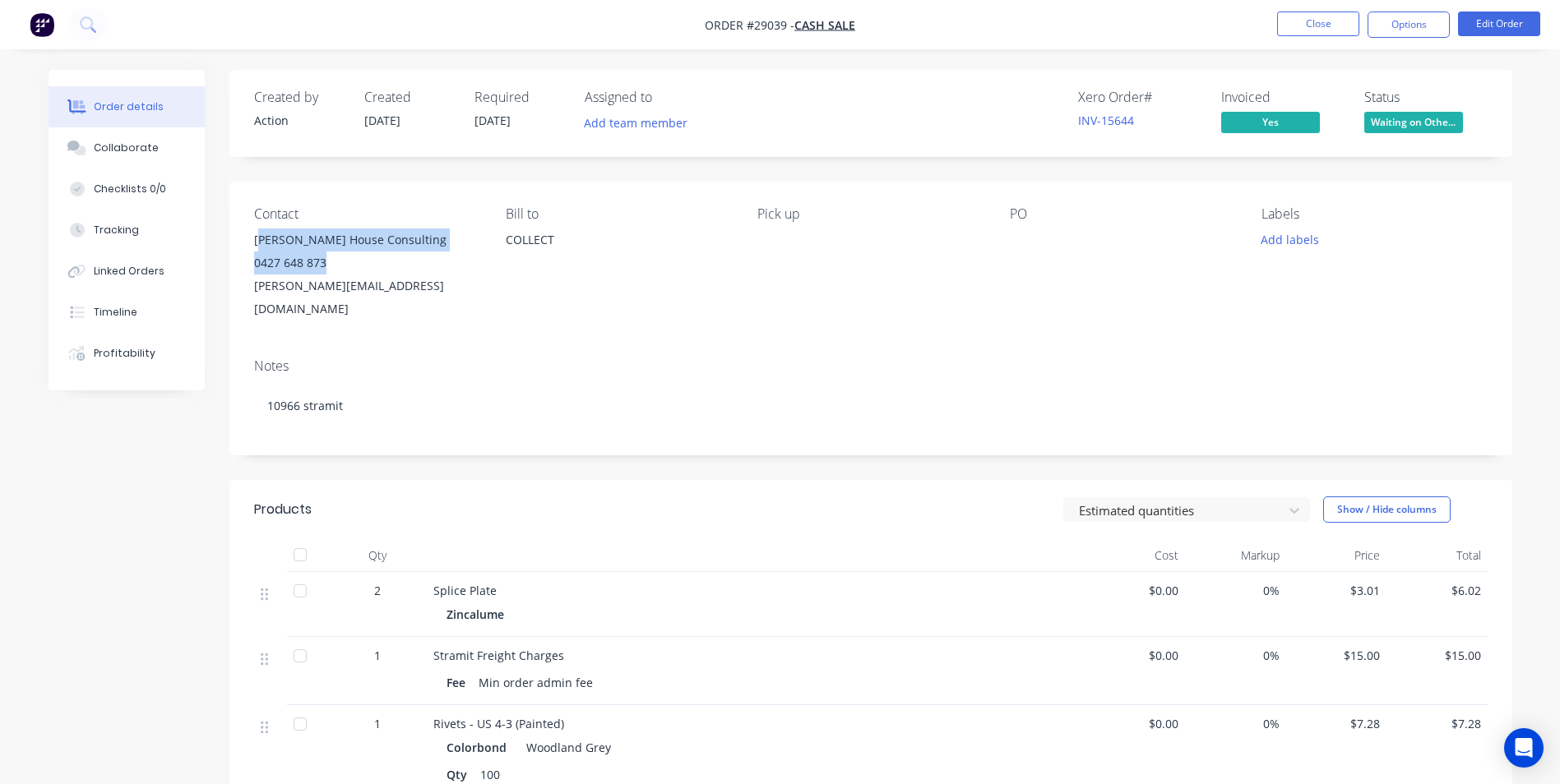
drag, startPoint x: 259, startPoint y: 242, endPoint x: 400, endPoint y: 268, distance: 143.4
click at [400, 268] on div "Crowe House Consulting 0427 648 873 andrew@crowehouseconsulting.com" at bounding box center [367, 274] width 226 height 92
click at [802, 283] on div "Pick up" at bounding box center [870, 263] width 226 height 115
drag, startPoint x: 249, startPoint y: 243, endPoint x: 472, endPoint y: 283, distance: 226.6
click at [472, 283] on div "Contact Crowe House Consulting 0427 648 873 andrew@crowehouseconsulting.com Bil…" at bounding box center [870, 263] width 1282 height 164
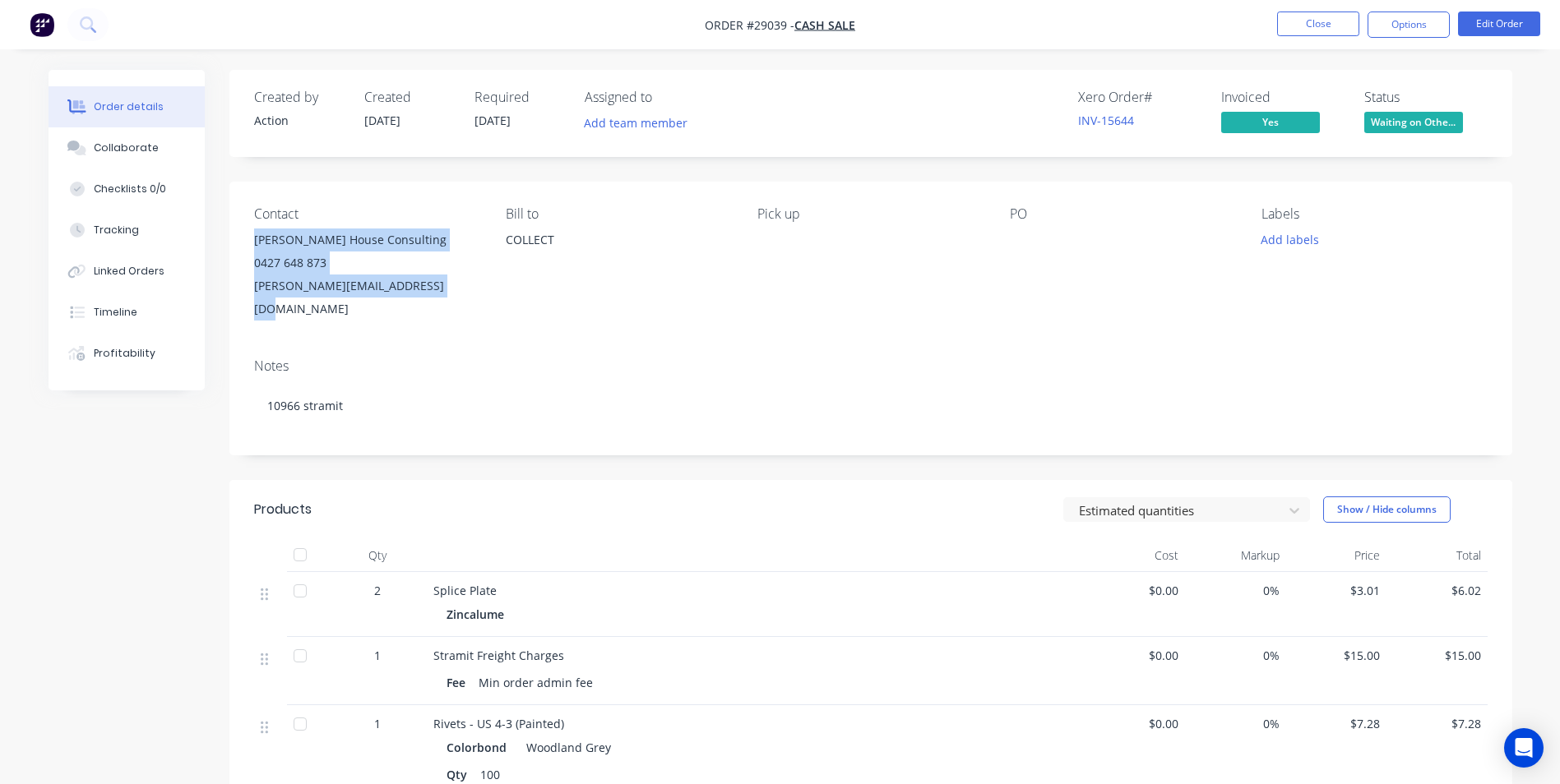
copy div "Crowe House Consulting 0427 648 873 andrew@crowehouseconsulting.com"
click at [1304, 23] on button "Close" at bounding box center [1318, 24] width 82 height 25
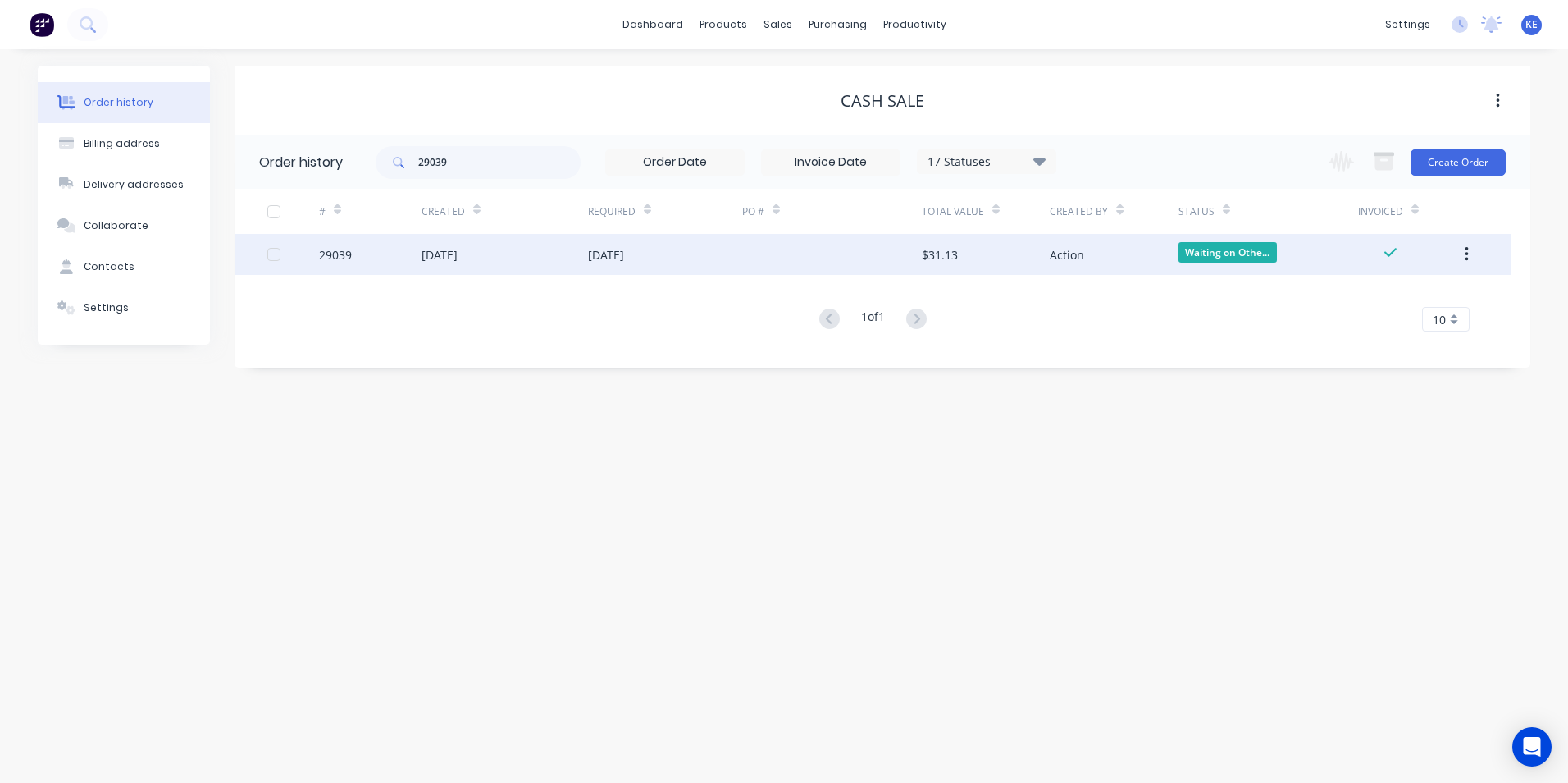
click at [1467, 261] on icon "button" at bounding box center [1467, 254] width 4 height 15
click at [1358, 289] on div "Archive" at bounding box center [1408, 297] width 126 height 24
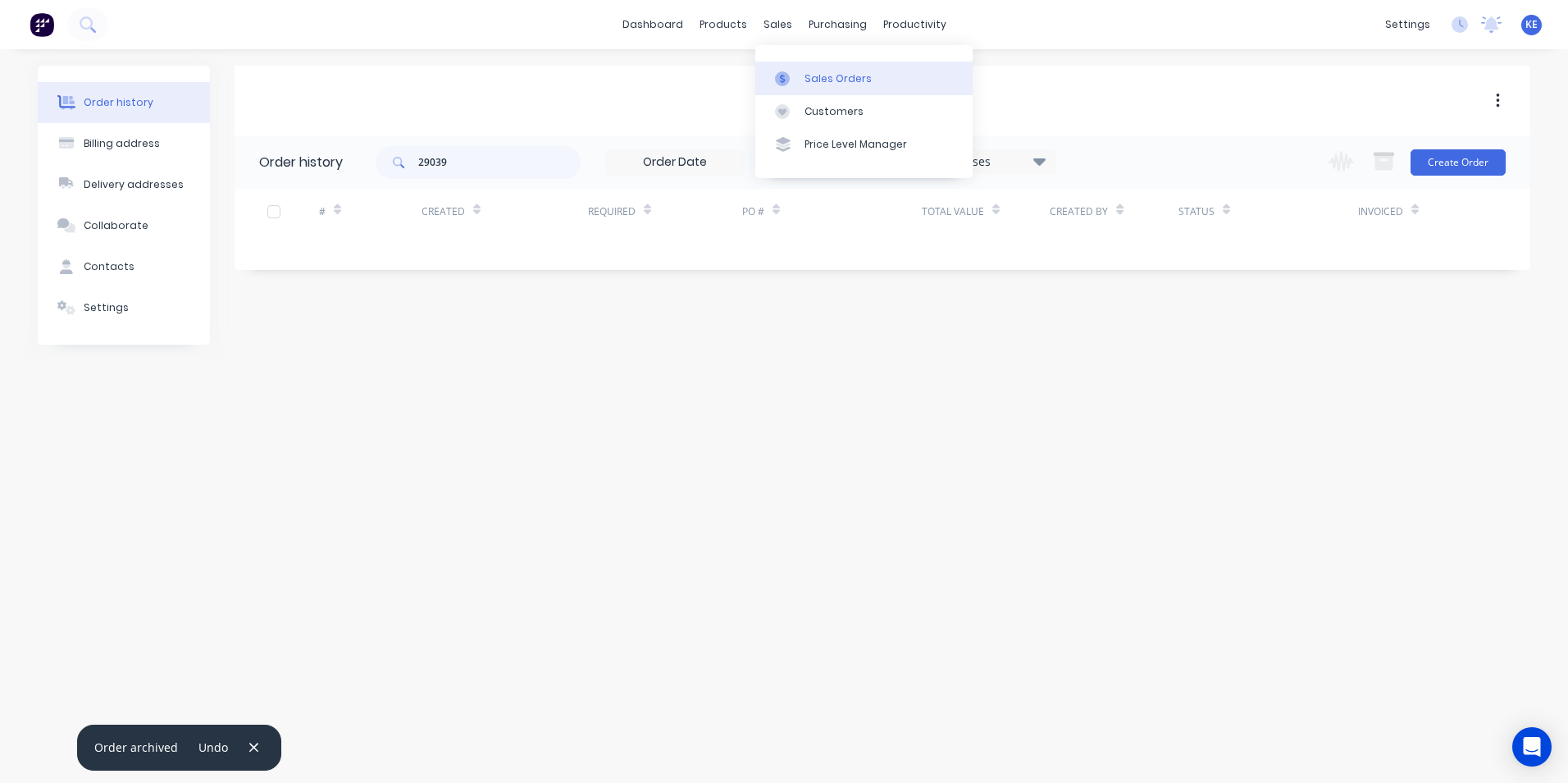
click at [799, 75] on div at bounding box center [788, 79] width 25 height 15
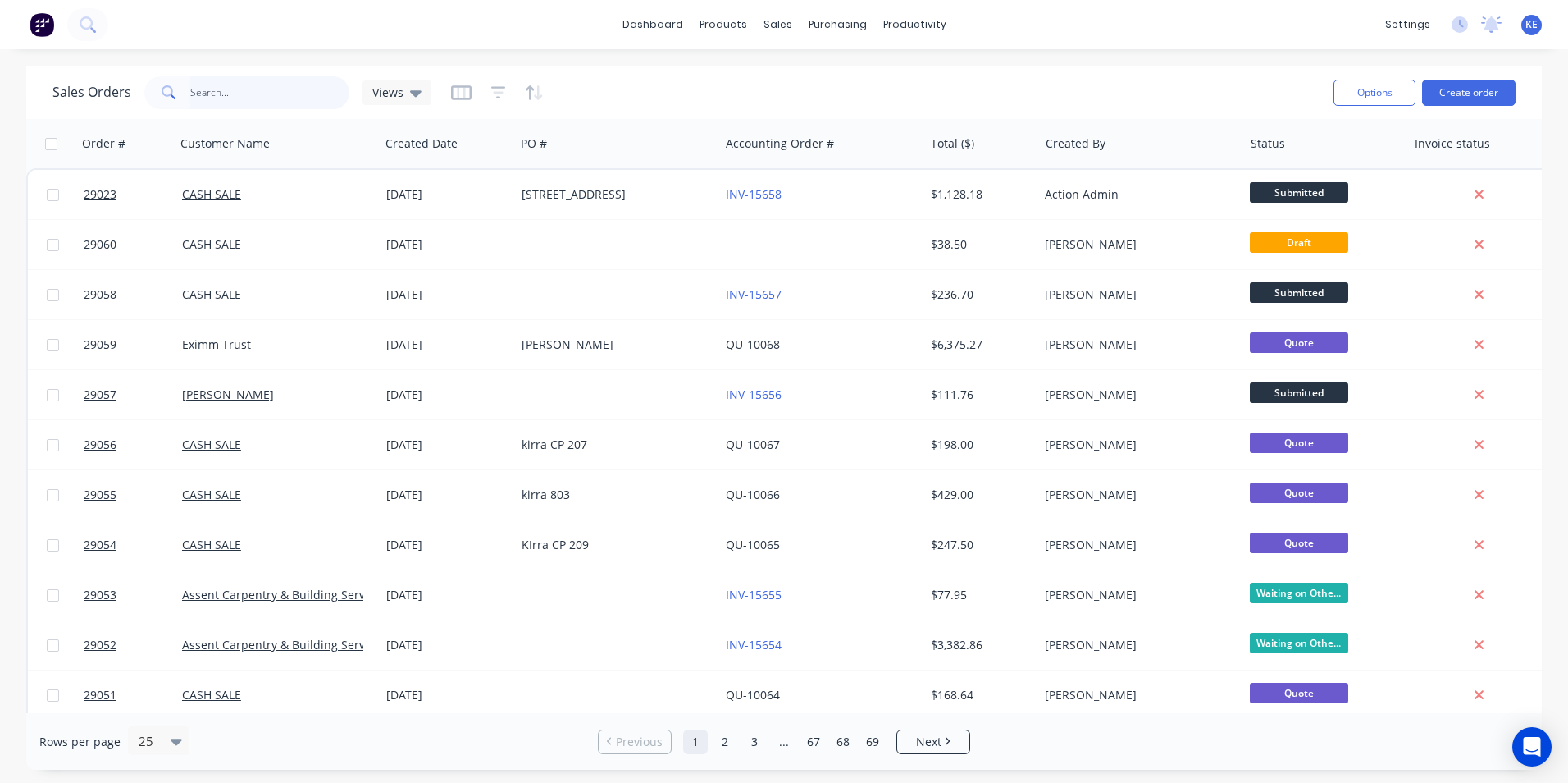
click at [239, 102] on input "text" at bounding box center [270, 92] width 160 height 33
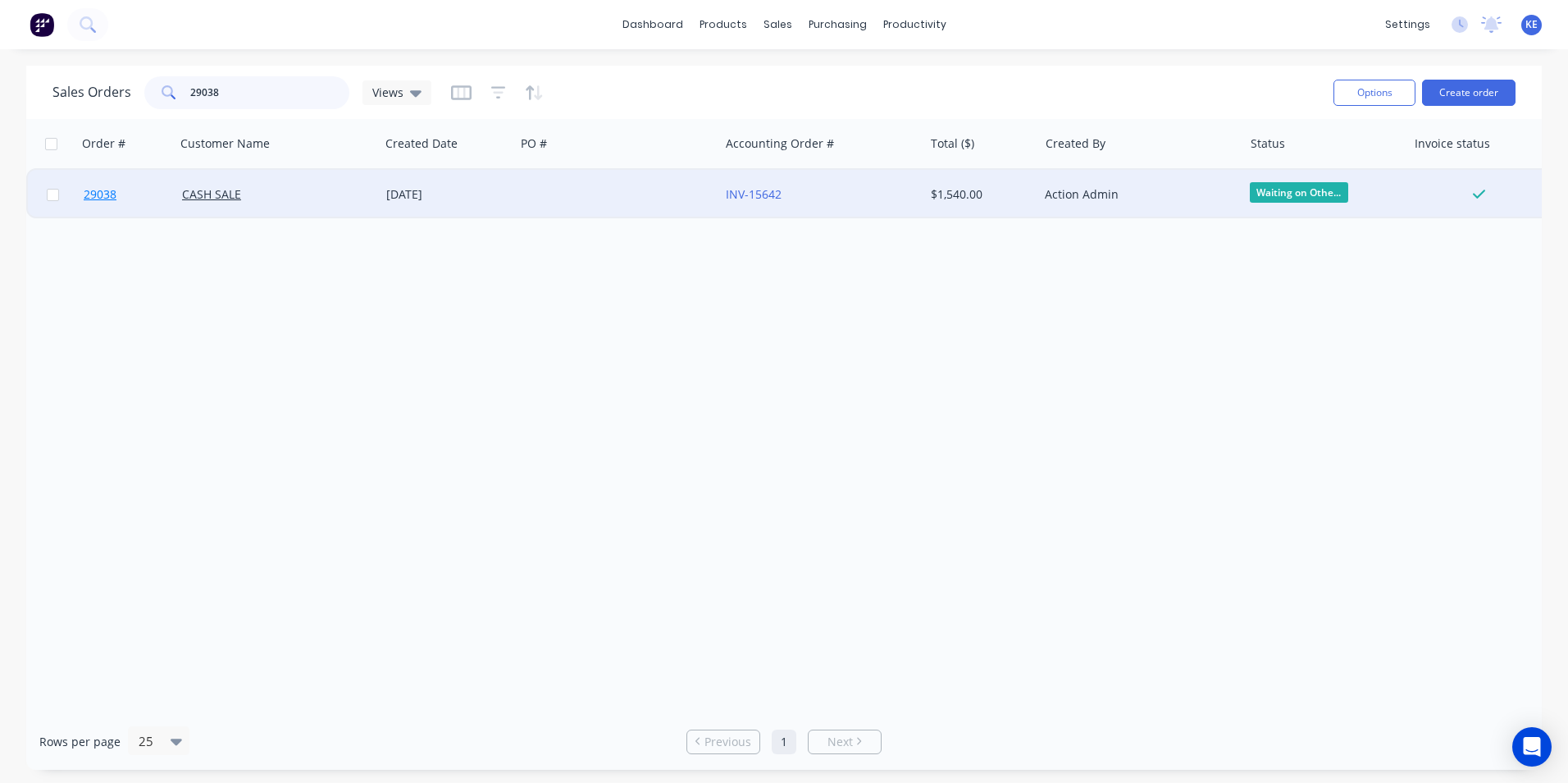
type input "29038"
click at [145, 193] on link "29038" at bounding box center [133, 194] width 98 height 49
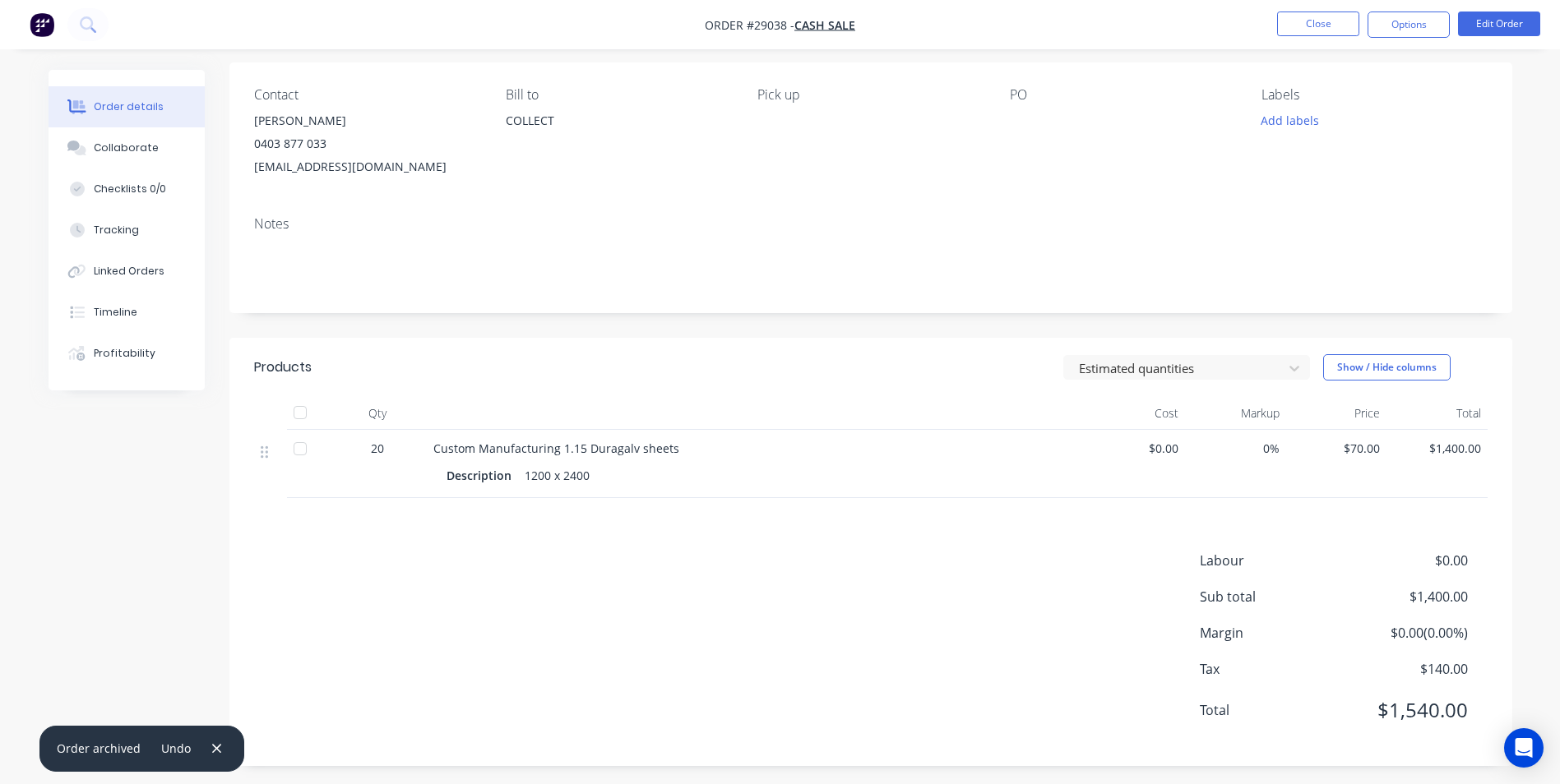
scroll to position [125, 0]
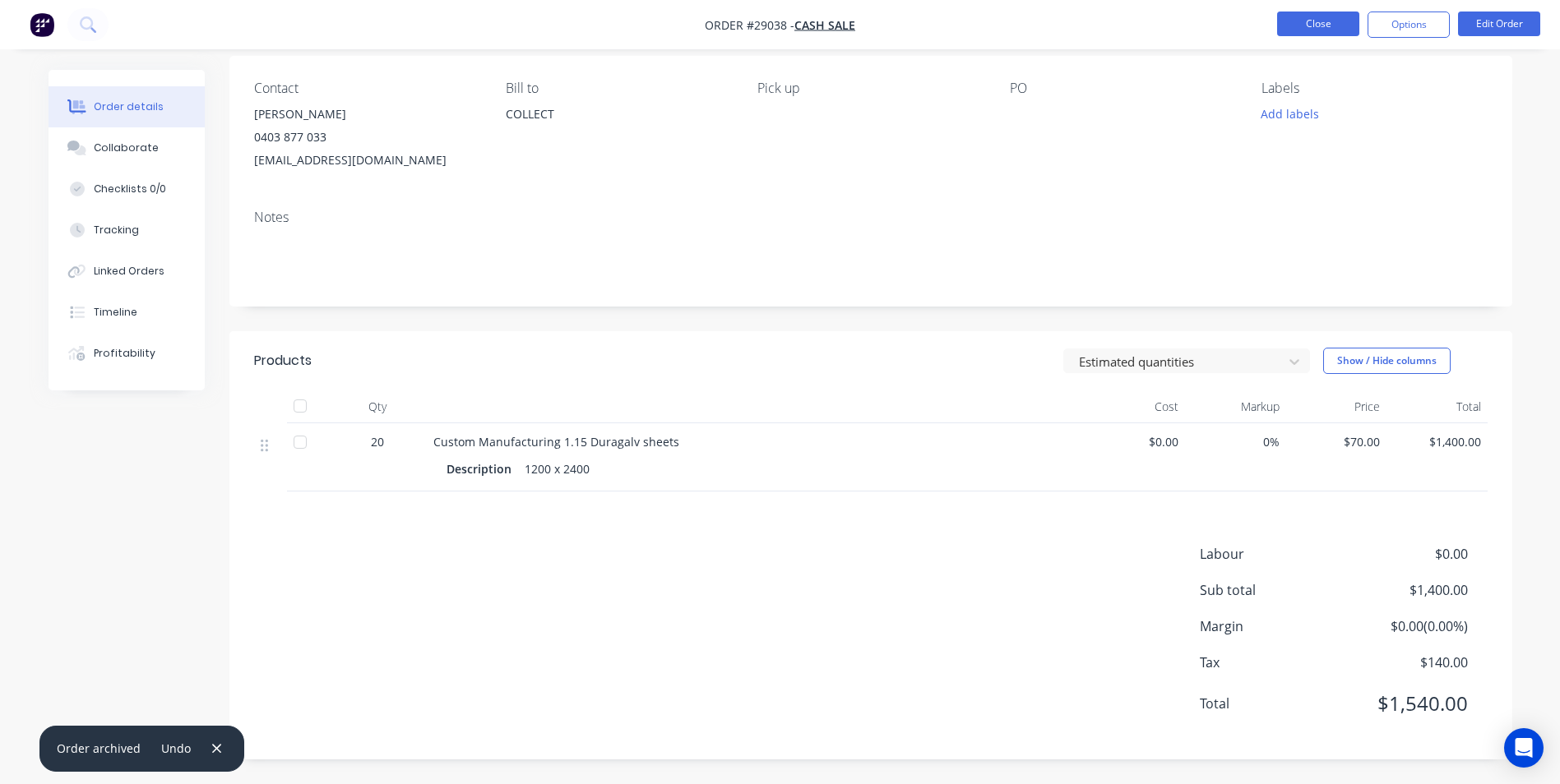
click at [1312, 15] on button "Close" at bounding box center [1318, 24] width 82 height 25
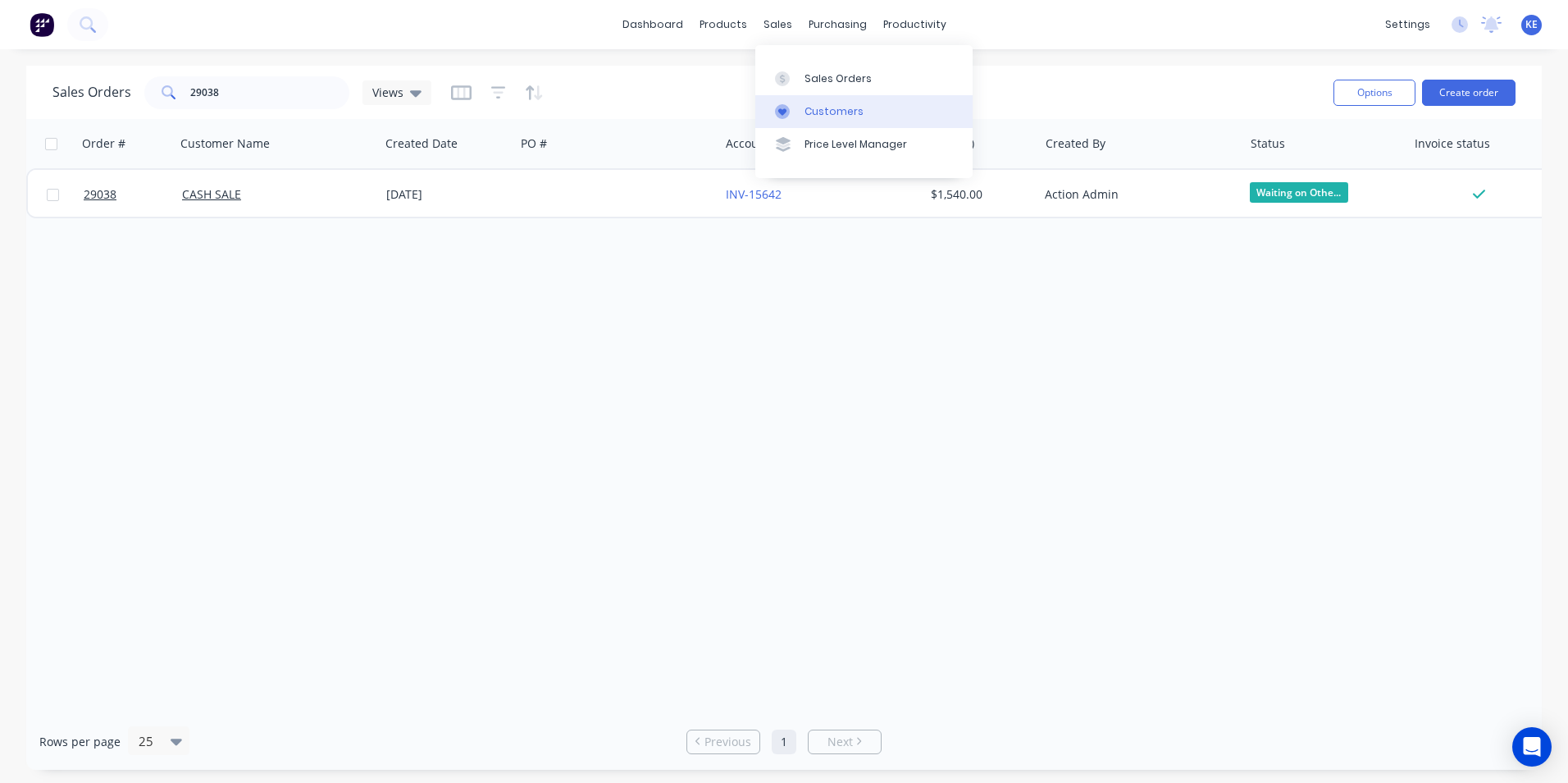
click at [827, 115] on div "Customers" at bounding box center [834, 112] width 59 height 15
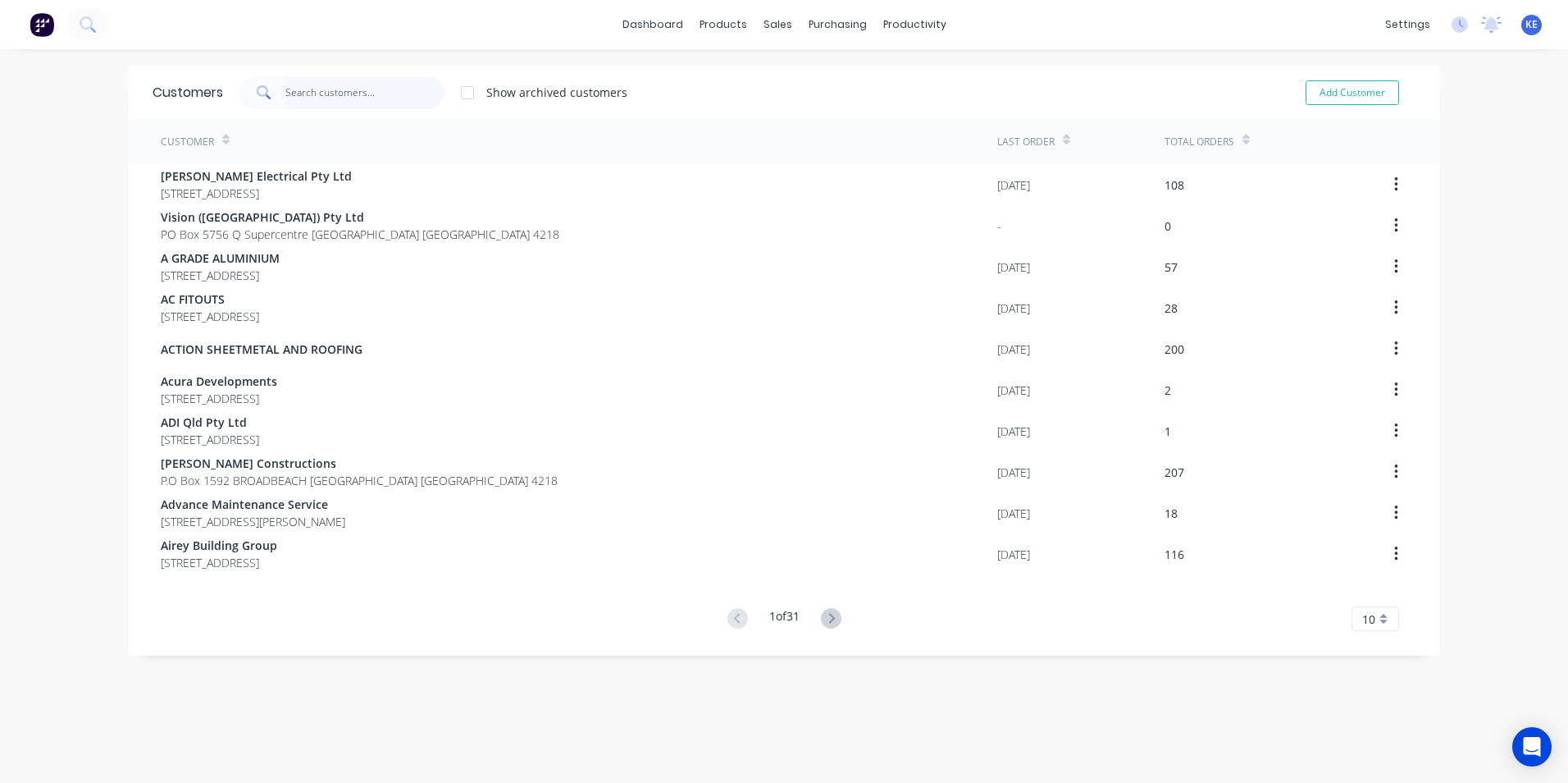
click at [340, 103] on input "text" at bounding box center [365, 92] width 160 height 33
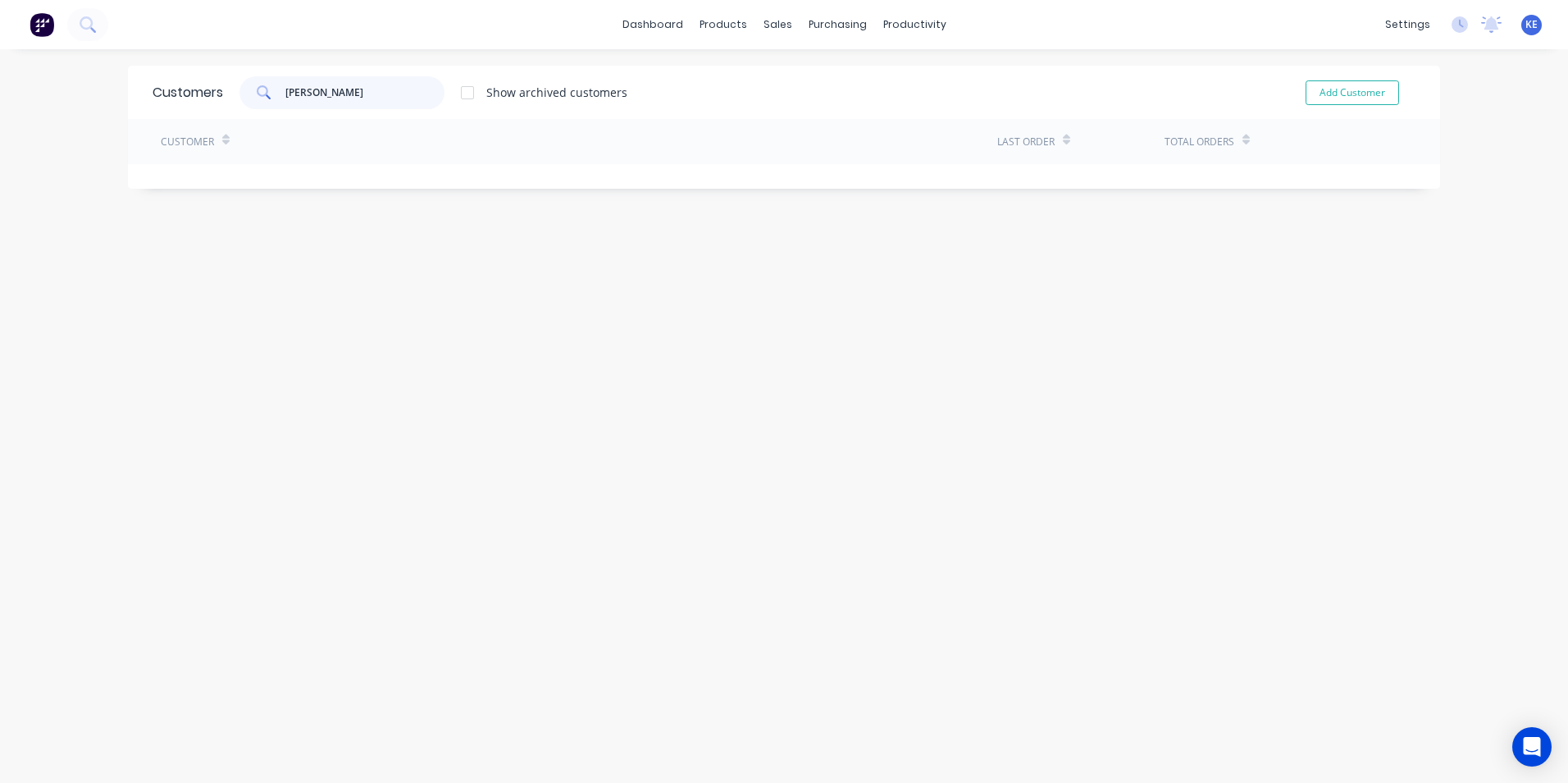
drag, startPoint x: 365, startPoint y: 88, endPoint x: 164, endPoint y: 93, distance: 201.1
click at [164, 93] on div "Customers bob shannon Show archived customers Add Customer" at bounding box center [784, 92] width 1312 height 54
type input "B"
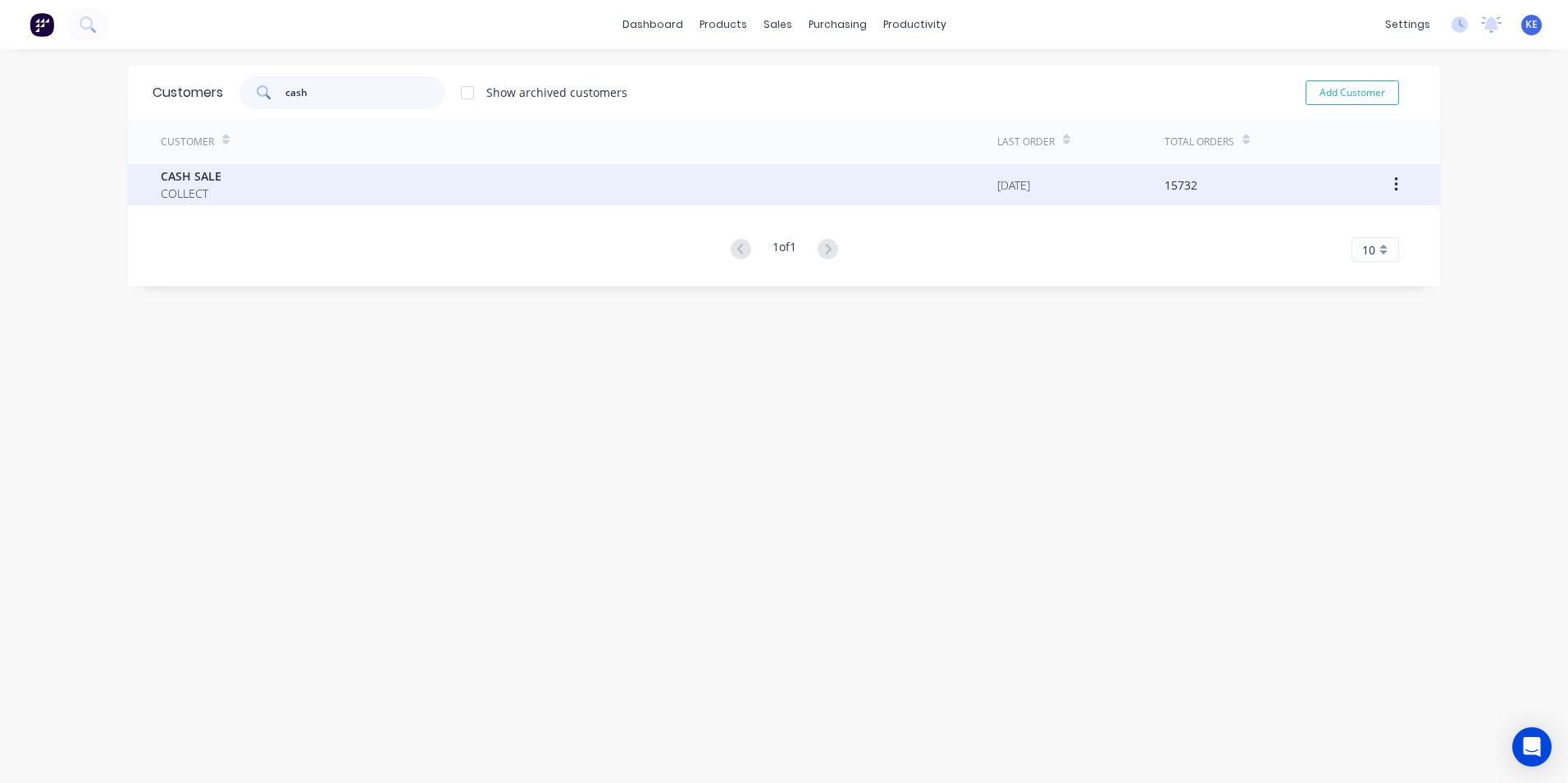
type input "cash"
click at [283, 175] on div "CASH SALE COLLECT" at bounding box center [579, 185] width 836 height 41
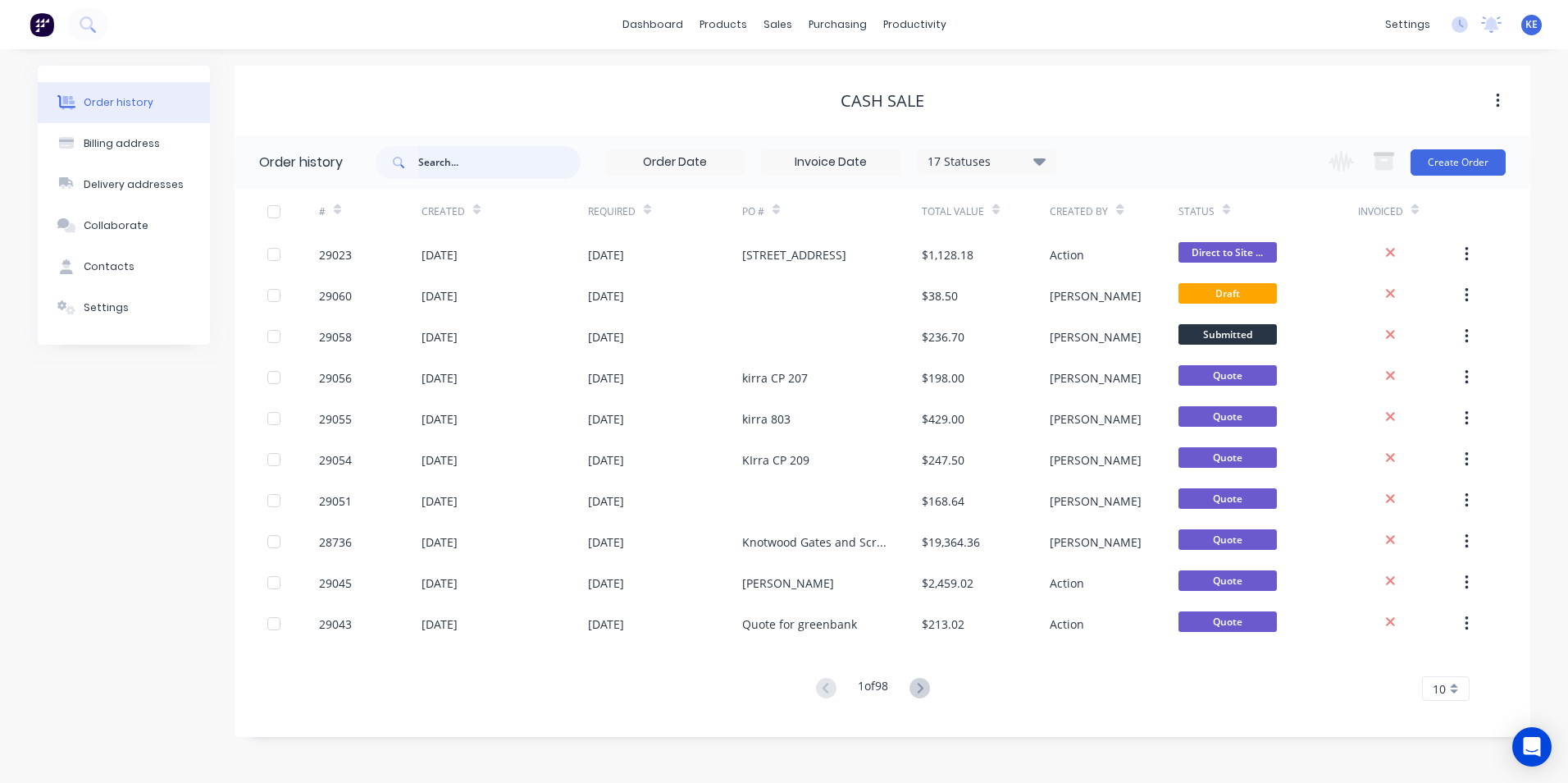
click at [440, 168] on input "text" at bounding box center [499, 162] width 163 height 33
type input "bob"
